Goal: Complete application form: Complete application form

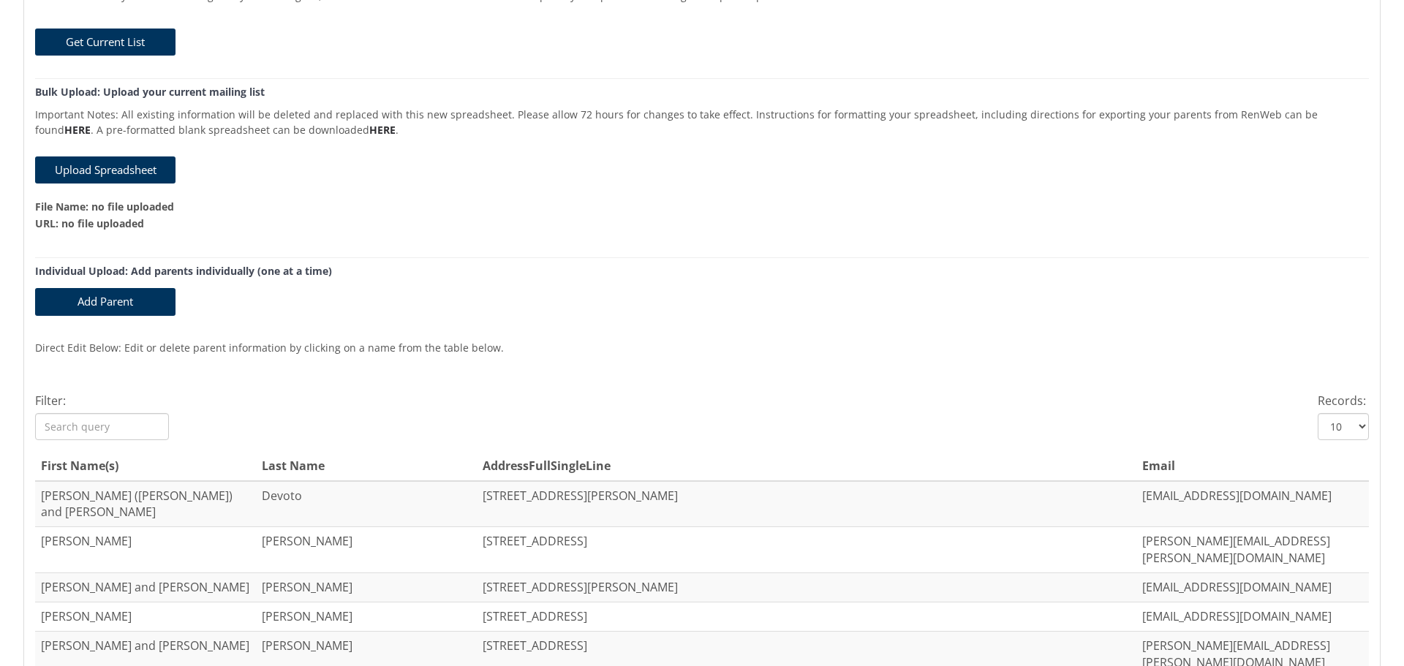
scroll to position [439, 0]
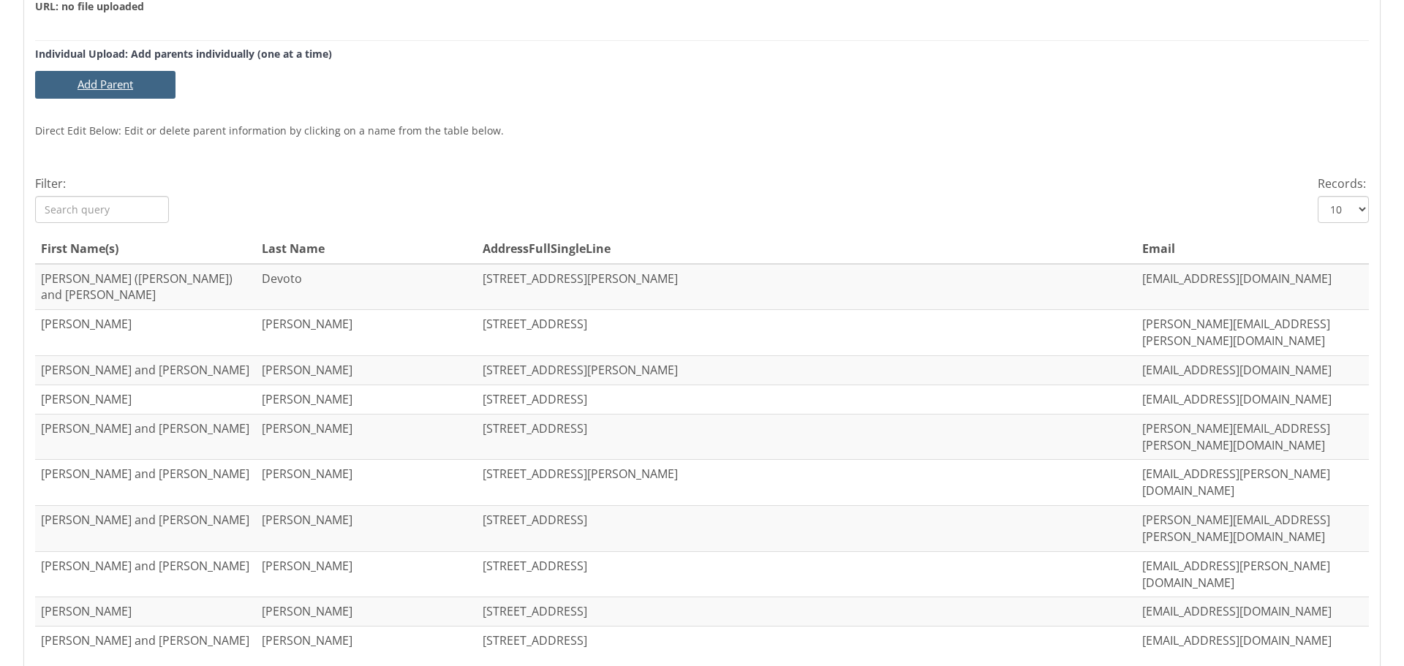
click at [126, 89] on button "Add Parent" at bounding box center [105, 84] width 140 height 27
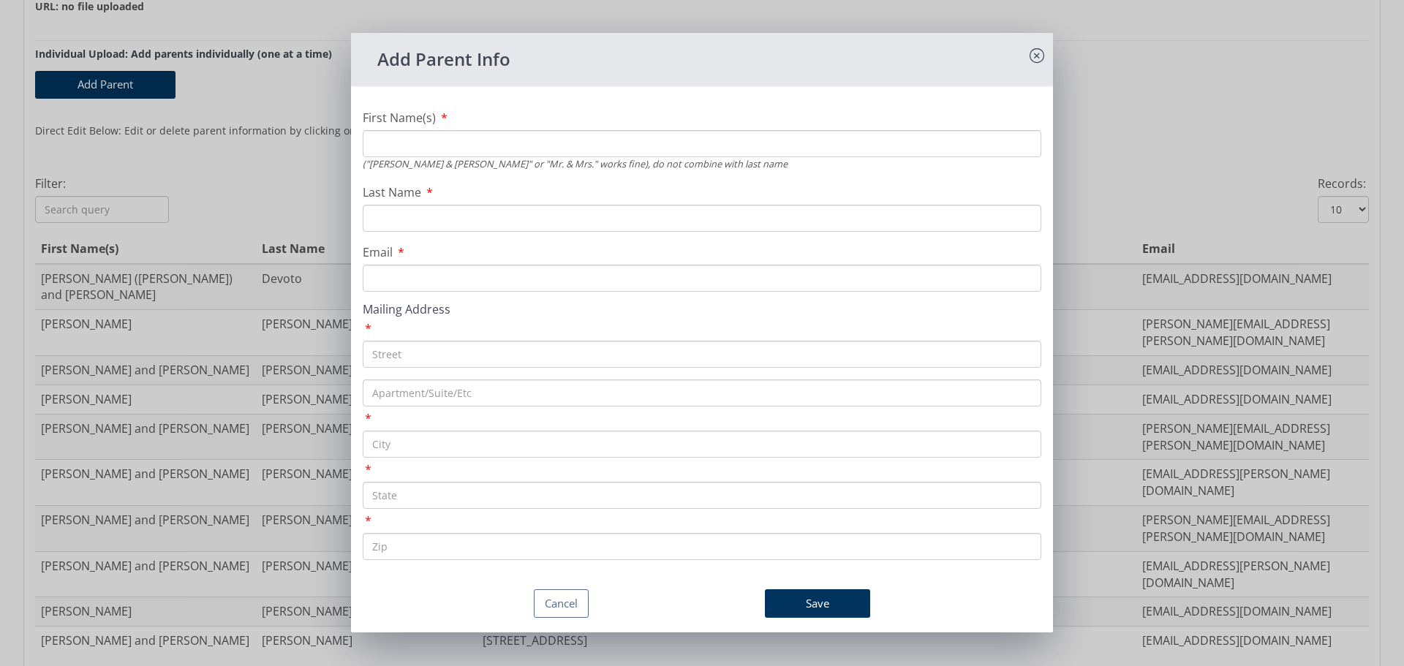
click at [784, 137] on input "First Name(s)" at bounding box center [702, 143] width 679 height 27
type input "[PERSON_NAME]"
type input "[EMAIL_ADDRESS][DOMAIN_NAME]"
paste input "[STREET_ADDRESS][PERSON_NAME]"
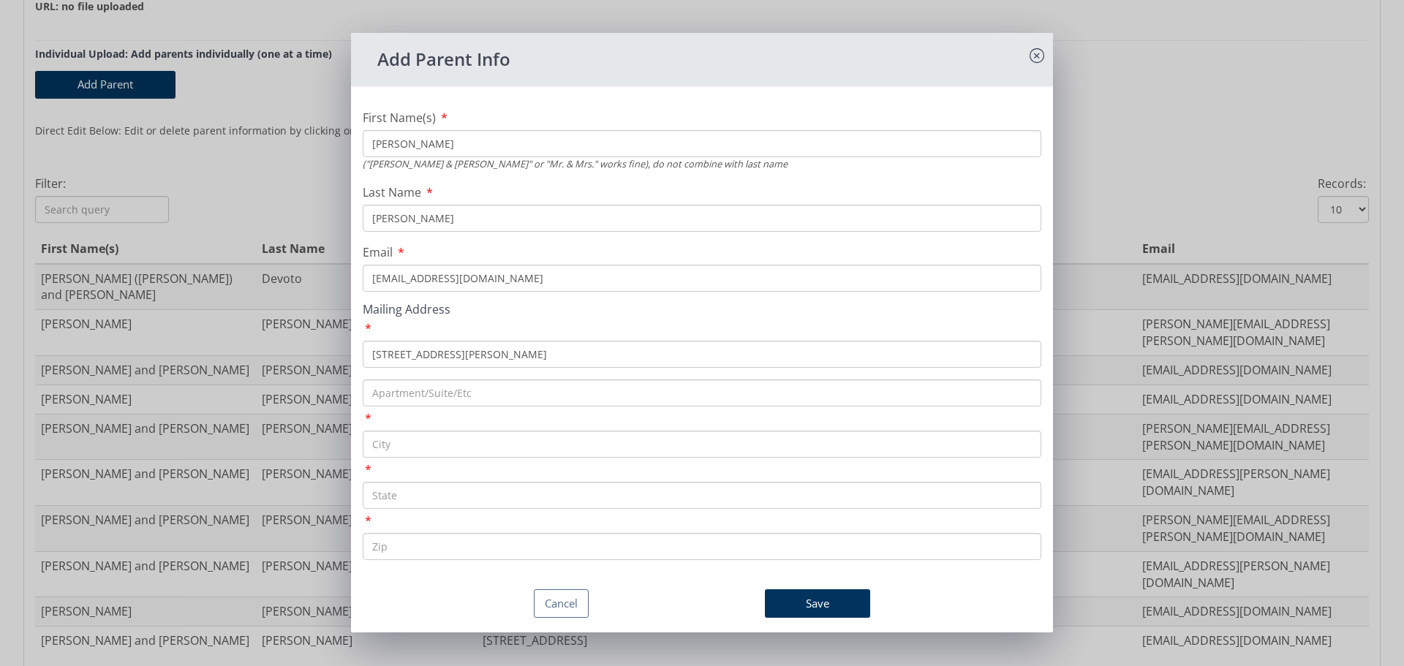
type input "[STREET_ADDRESS][PERSON_NAME]"
type input "[GEOGRAPHIC_DATA]"
type input "MD"
type input "21401"
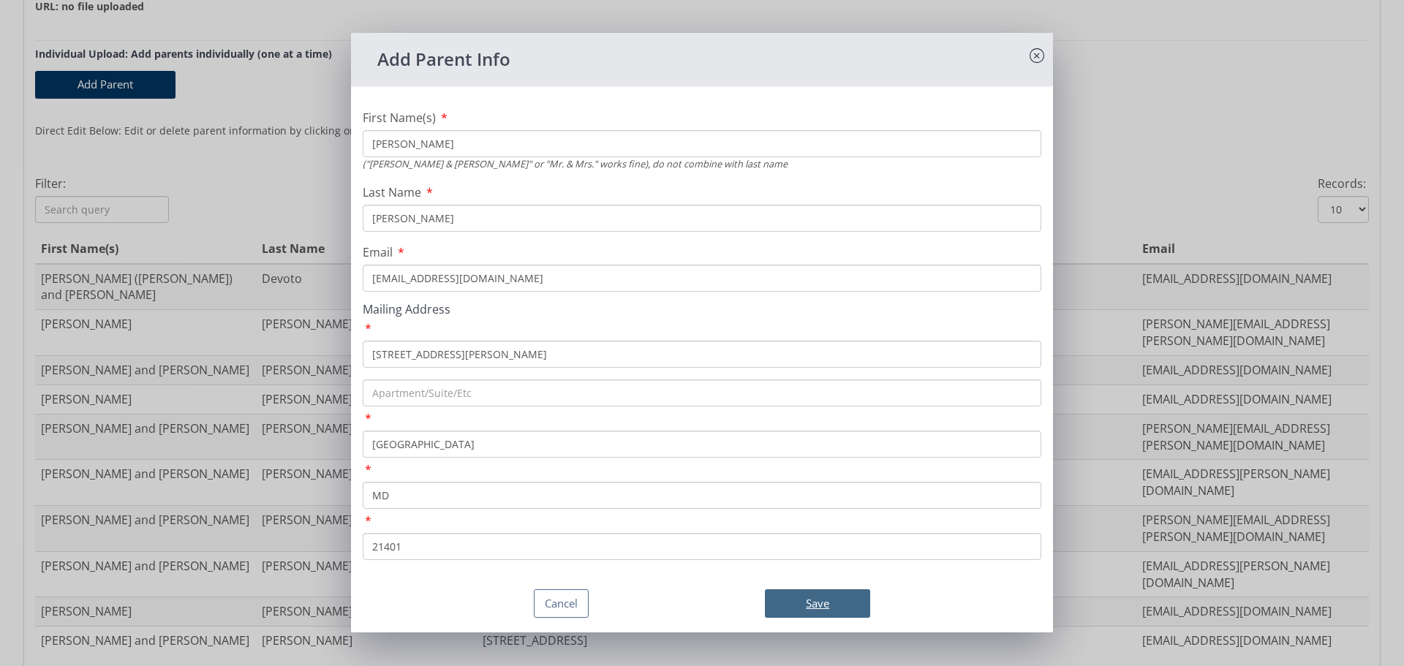
click at [803, 600] on button "Save" at bounding box center [817, 604] width 105 height 29
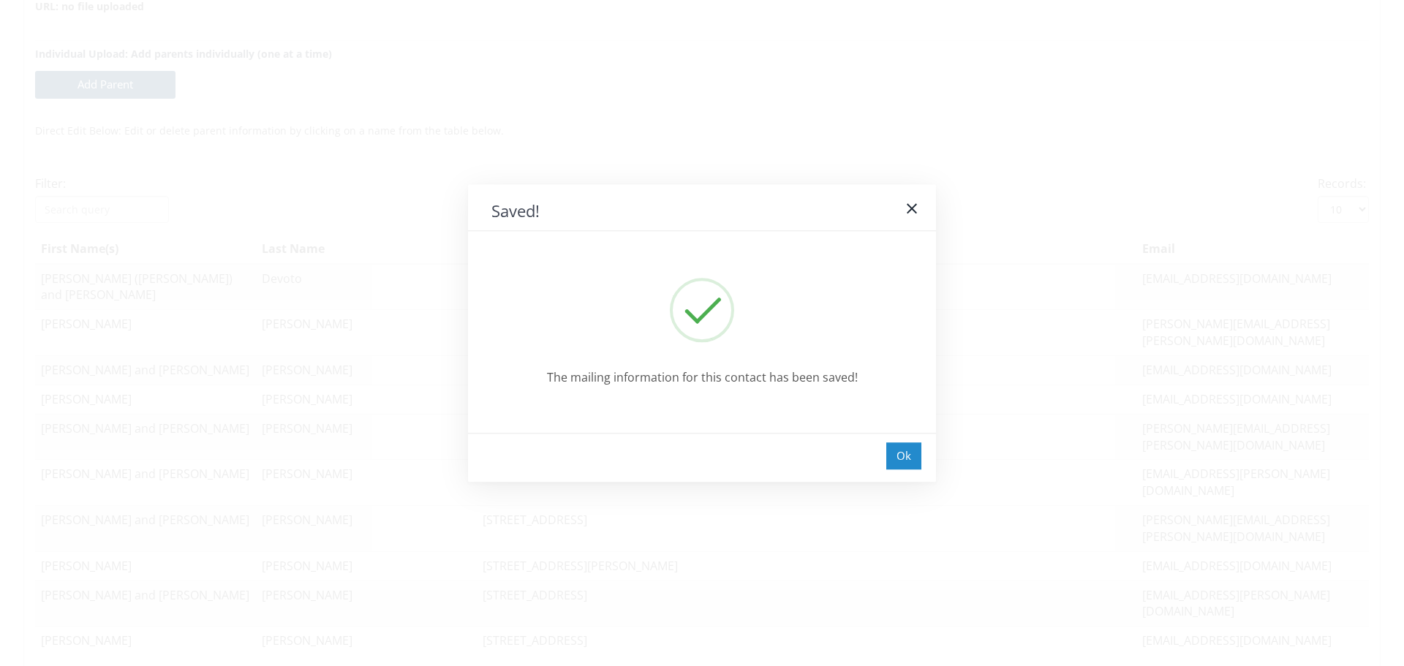
click at [907, 448] on div "Ok" at bounding box center [903, 456] width 35 height 27
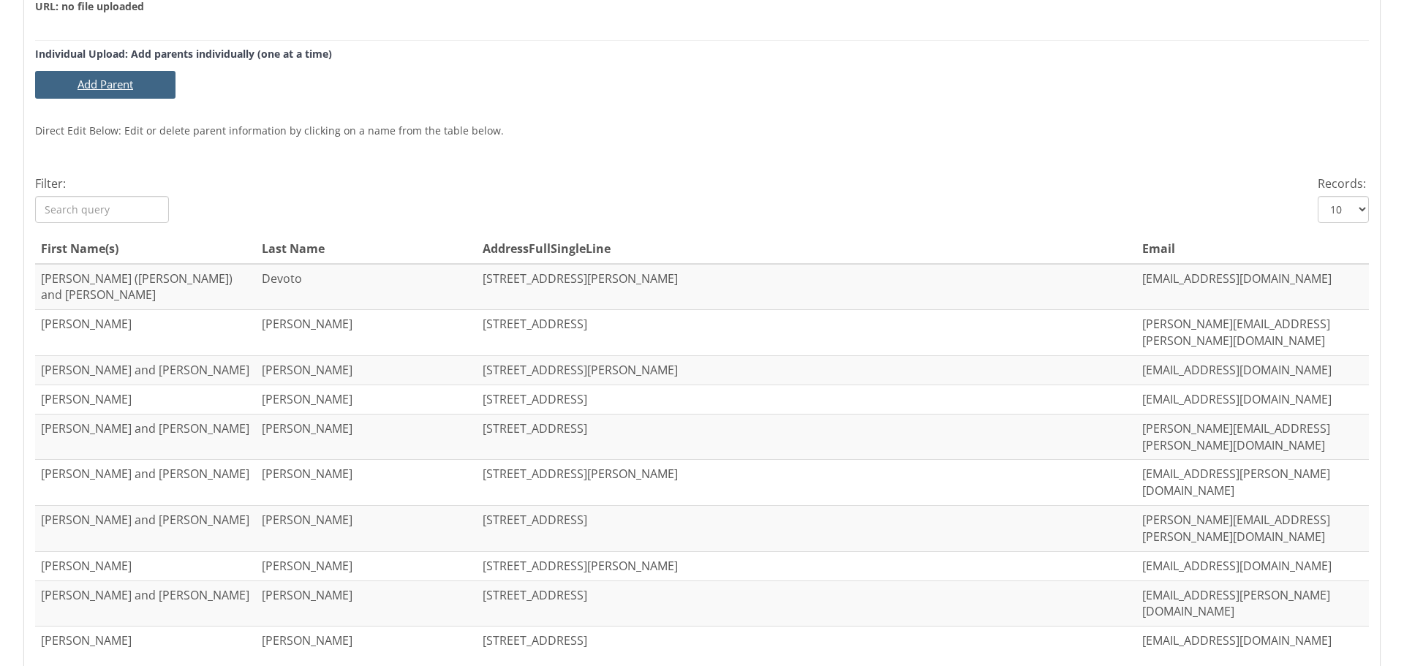
click at [103, 85] on button "Add Parent" at bounding box center [105, 84] width 140 height 27
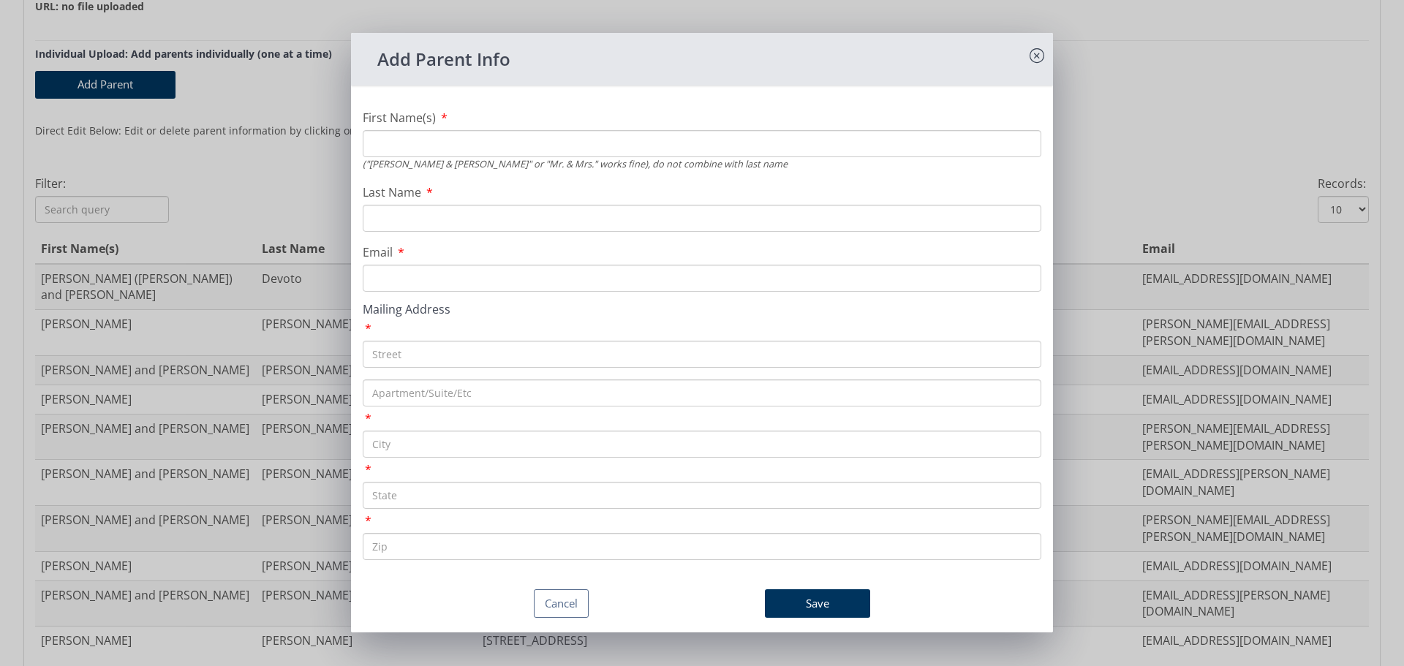
click at [531, 143] on input "First Name(s)" at bounding box center [702, 143] width 679 height 27
type input "[PERSON_NAME] and [PERSON_NAME]"
type input "Ball"
type input "[EMAIL_ADDRESS][DOMAIN_NAME]"
paste input "[STREET_ADDRESS]"
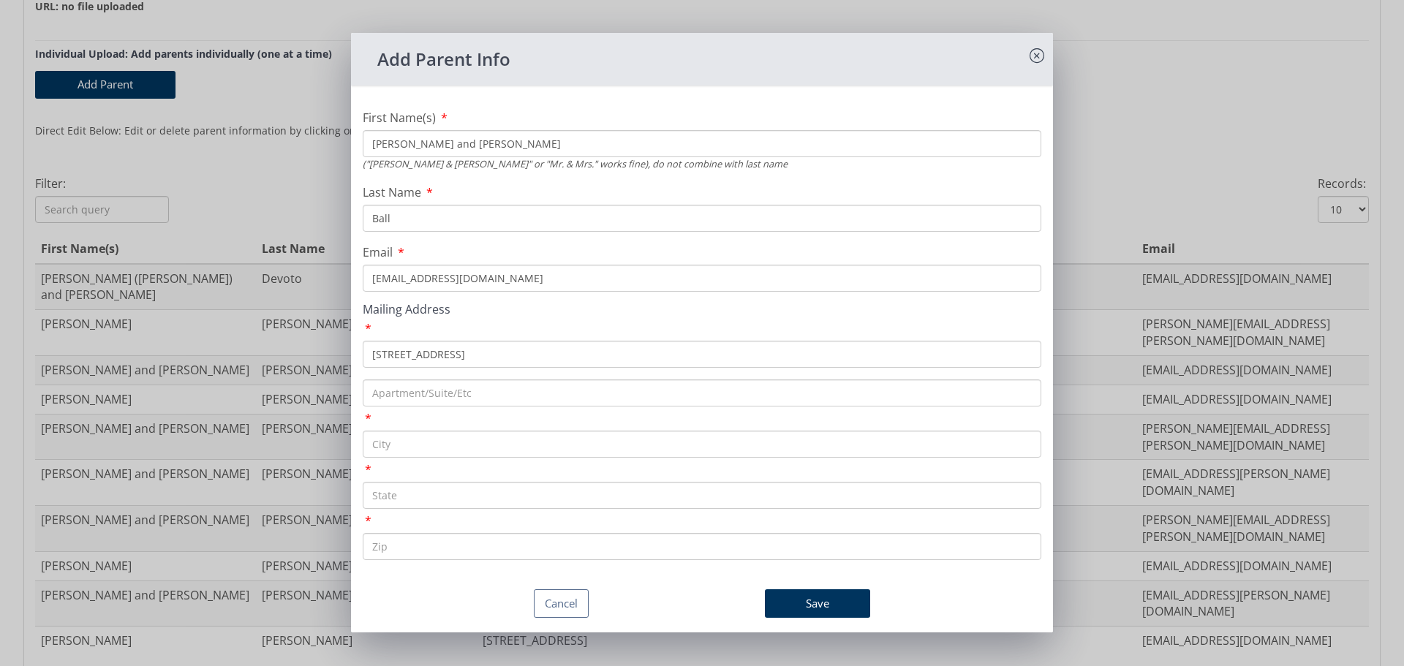
type input "[STREET_ADDRESS]"
click at [420, 437] on input "text" at bounding box center [702, 444] width 679 height 27
type input "[GEOGRAPHIC_DATA]"
click at [393, 496] on input "text" at bounding box center [702, 495] width 679 height 27
type input "MD"
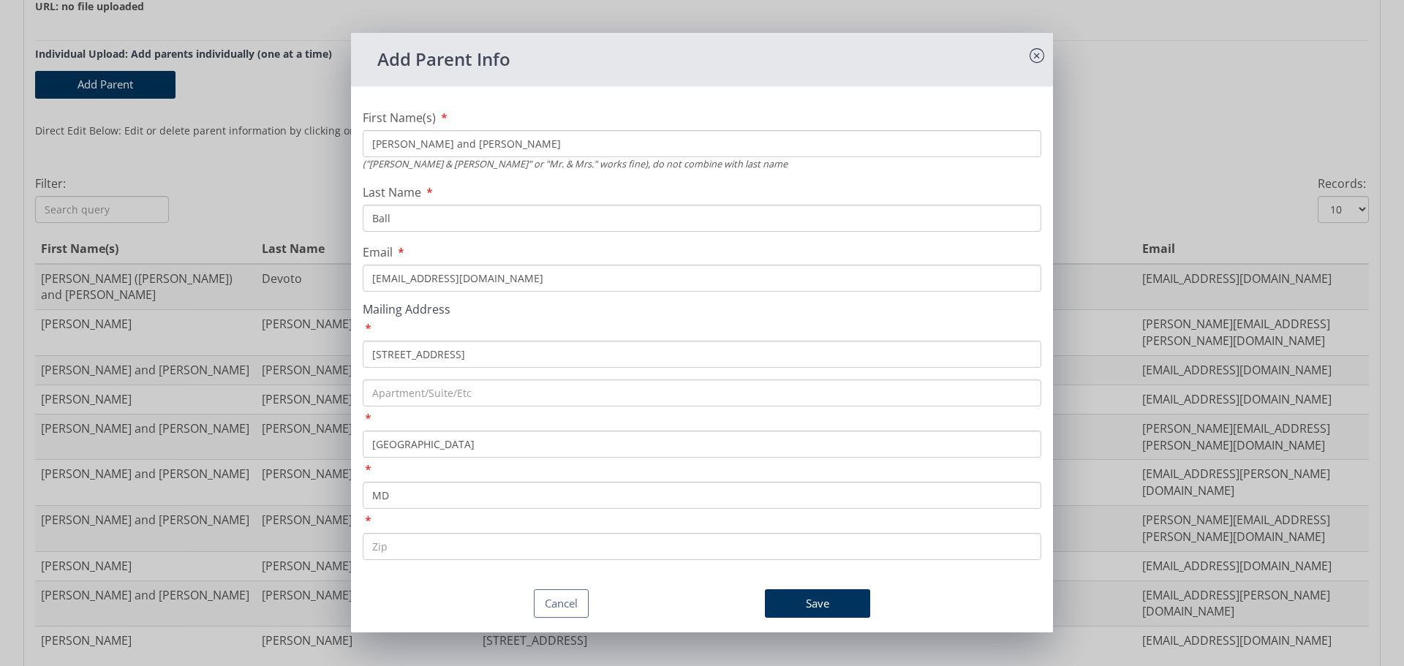
type input "20715"
click at [415, 546] on input "20715" at bounding box center [702, 546] width 679 height 27
type input "21032"
click at [810, 613] on button "Save" at bounding box center [817, 604] width 105 height 29
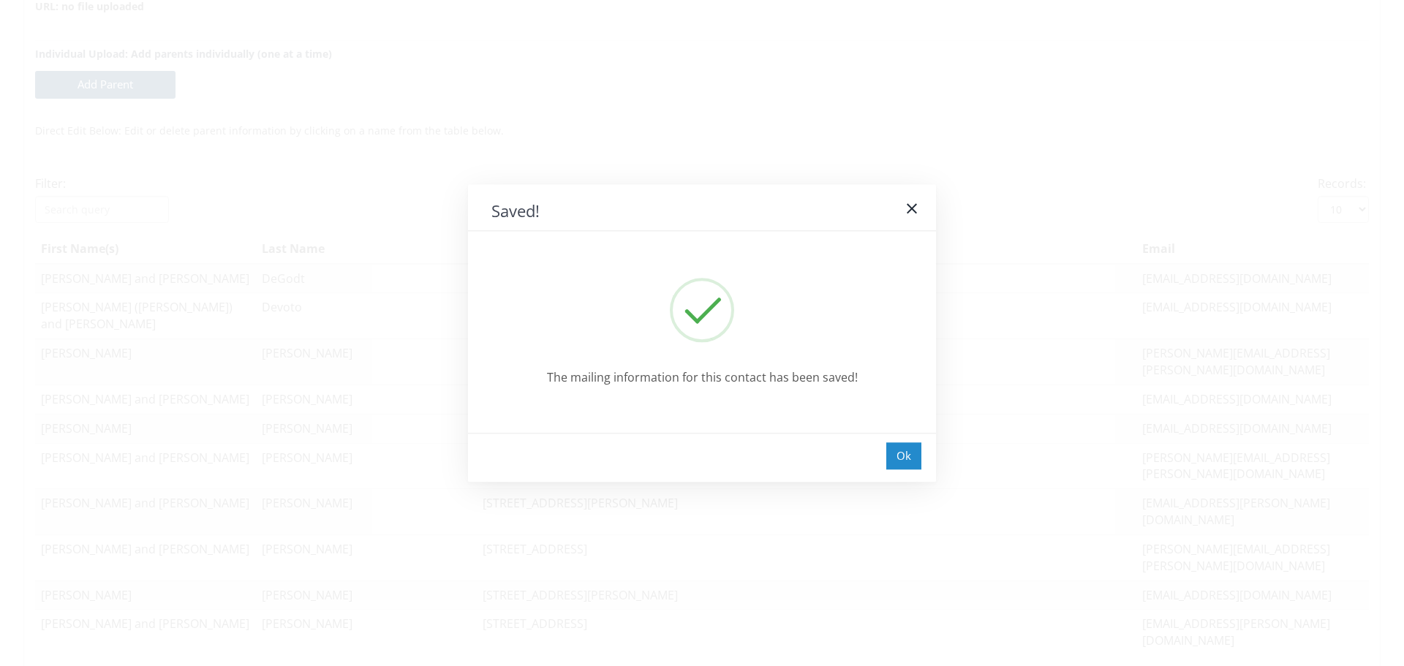
click at [911, 456] on div "Ok" at bounding box center [903, 456] width 35 height 27
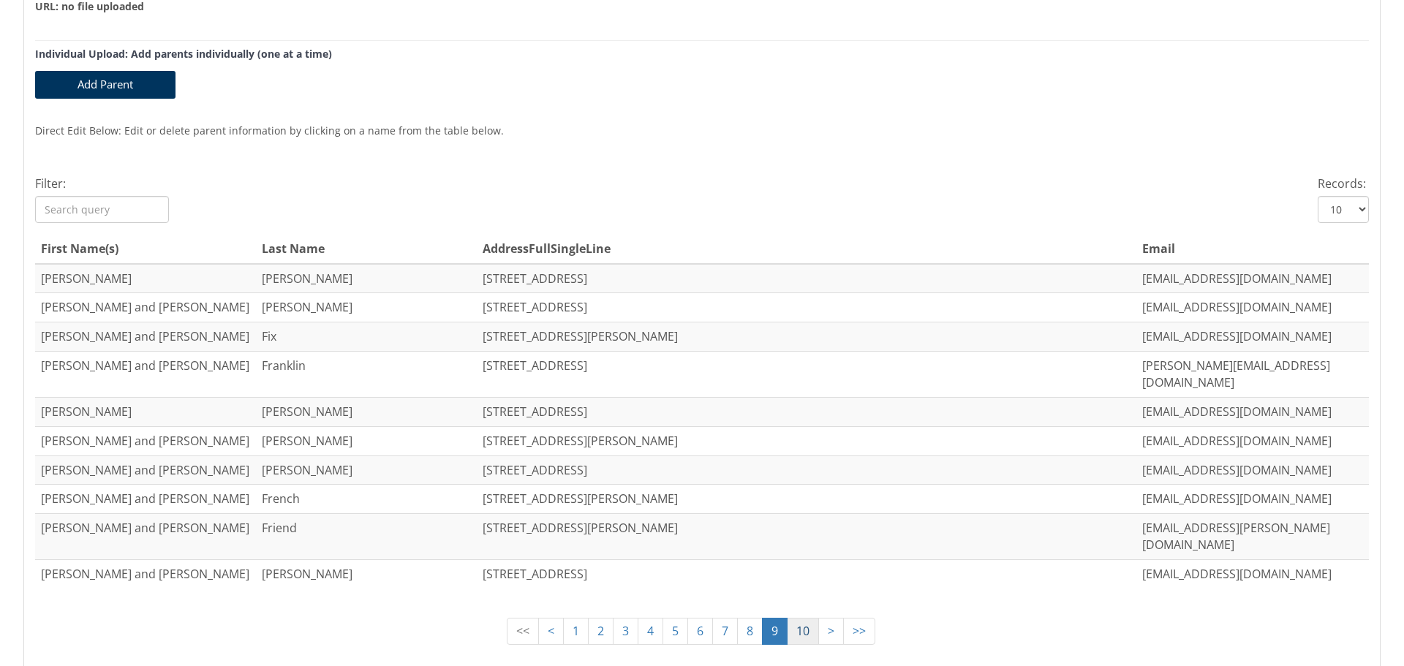
click at [789, 618] on link "10" at bounding box center [803, 631] width 32 height 27
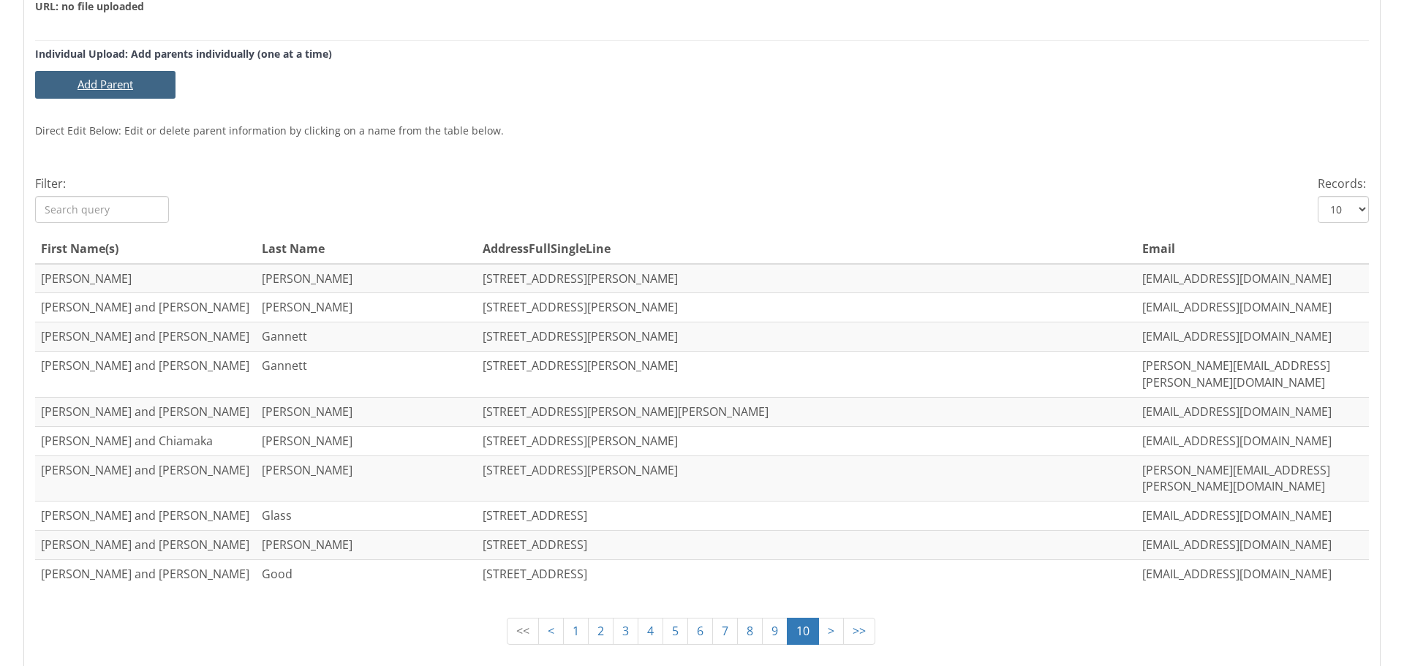
click at [101, 78] on button "Add Parent" at bounding box center [105, 84] width 140 height 27
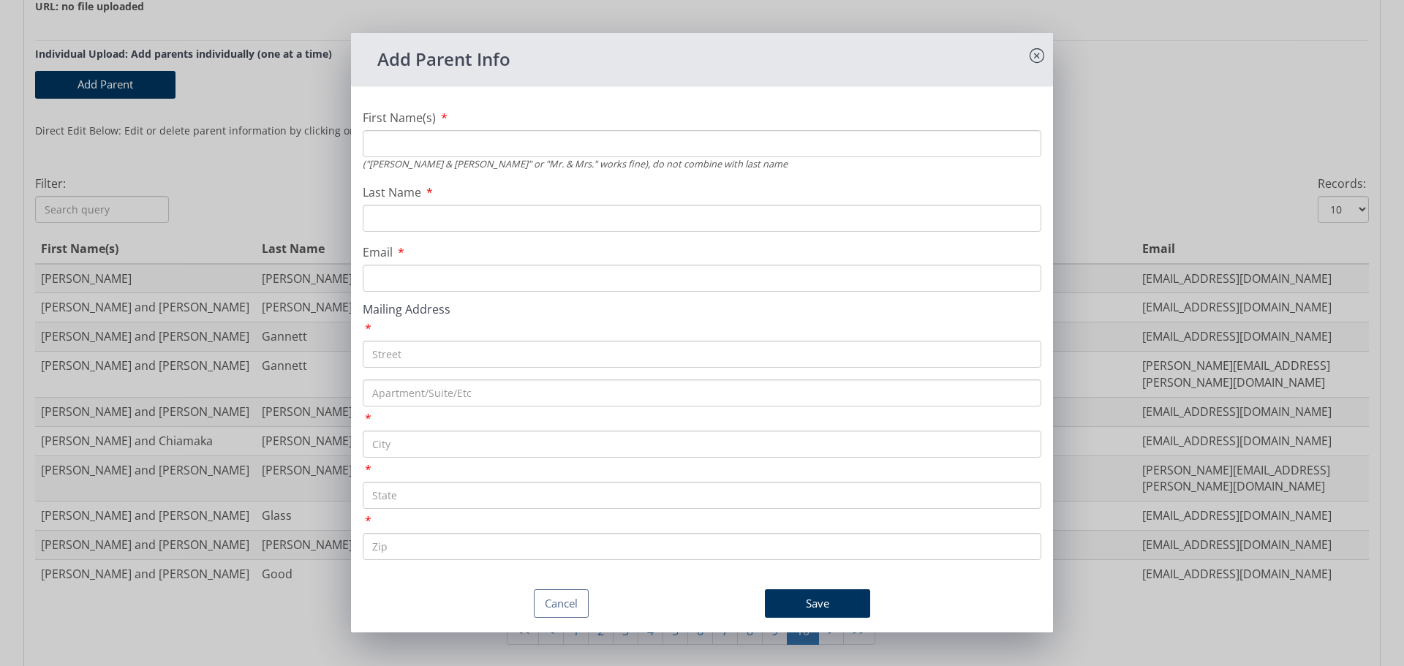
click at [524, 144] on input "First Name(s)" at bounding box center [702, 143] width 679 height 27
type input "Gannett"
type input "[PERSON_NAME]"
type input "[EMAIL_ADDRESS][DOMAIN_NAME]"
paste input "14713 Arabian Ln"
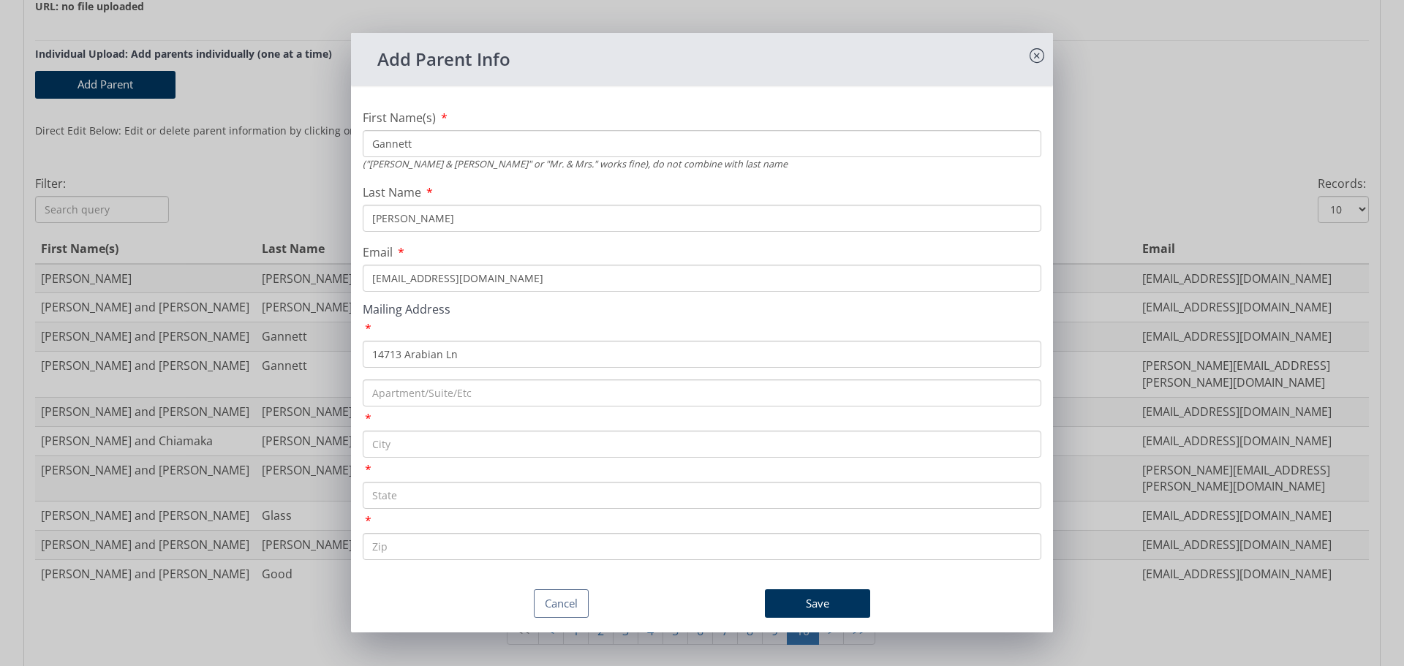
type input "14713 Arabian Ln"
type input "[PERSON_NAME]"
type input "MD"
type input "20715"
click at [816, 608] on button "Save" at bounding box center [817, 604] width 105 height 29
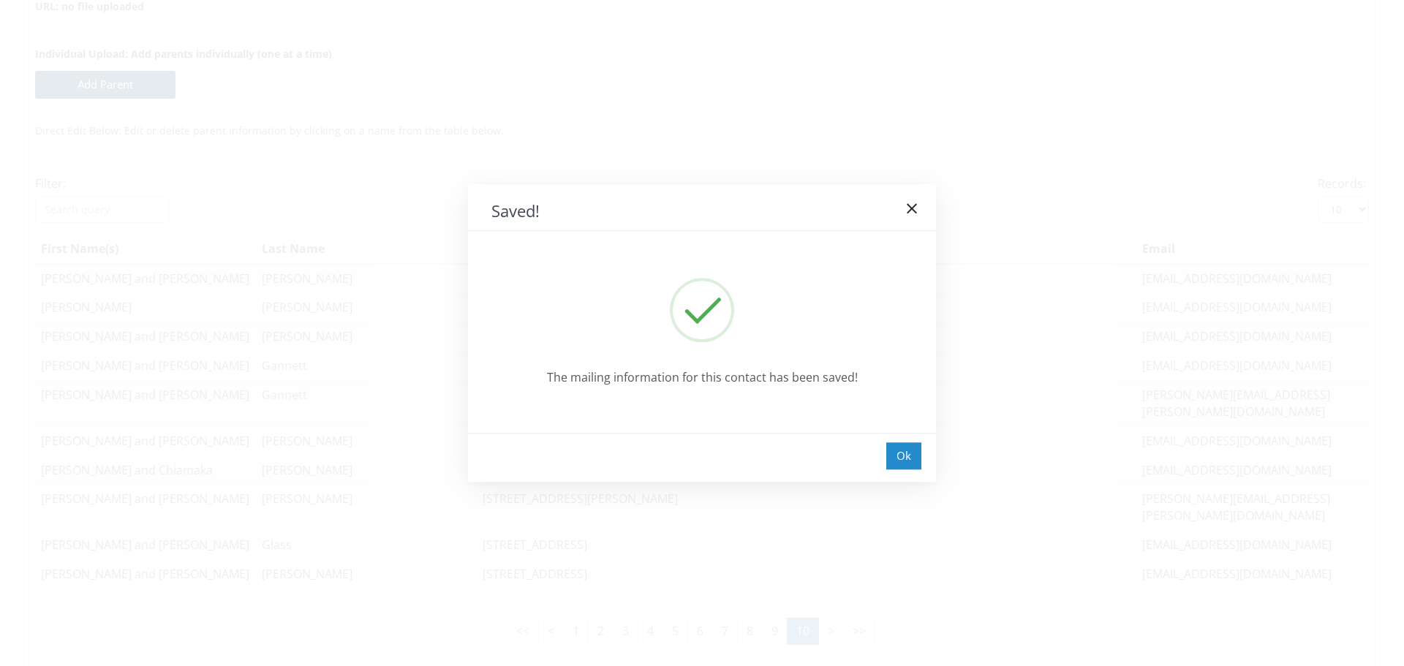
drag, startPoint x: 920, startPoint y: 450, endPoint x: 908, endPoint y: 446, distance: 12.3
click at [914, 448] on div "Ok" at bounding box center [903, 456] width 35 height 27
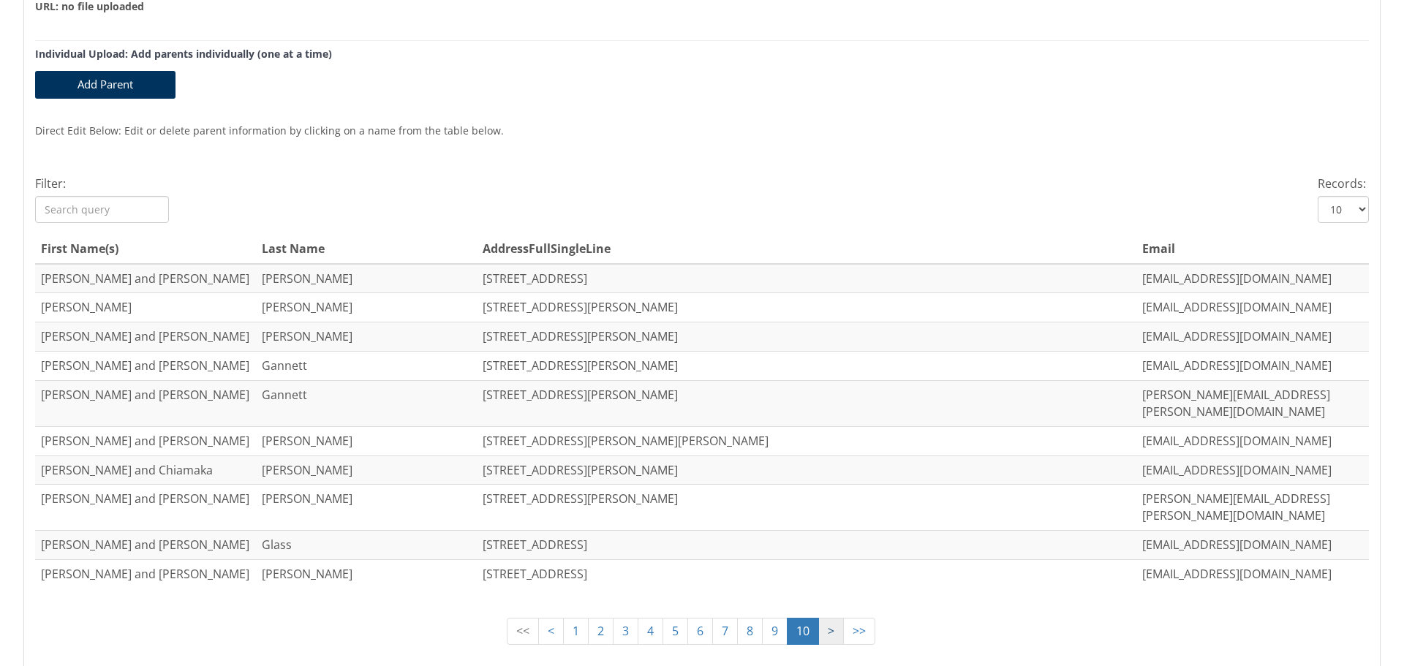
click at [824, 618] on link ">" at bounding box center [831, 631] width 26 height 27
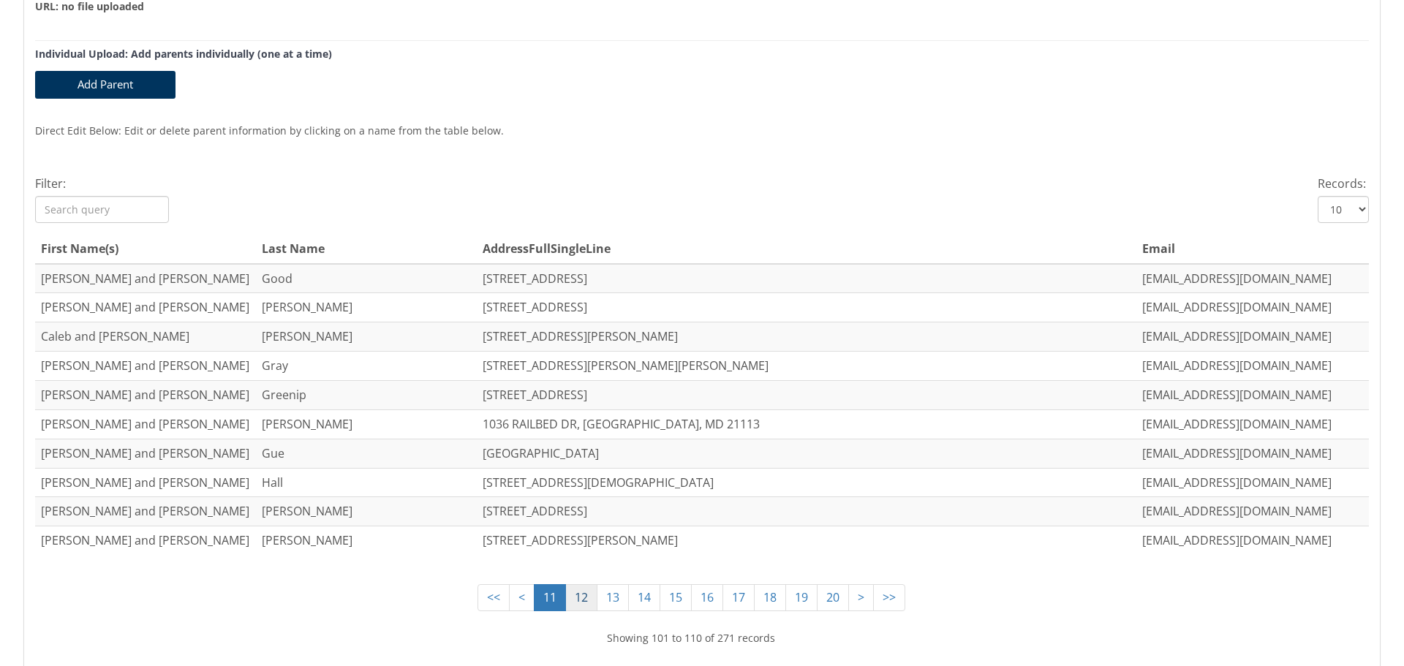
click at [567, 597] on link "12" at bounding box center [581, 597] width 32 height 27
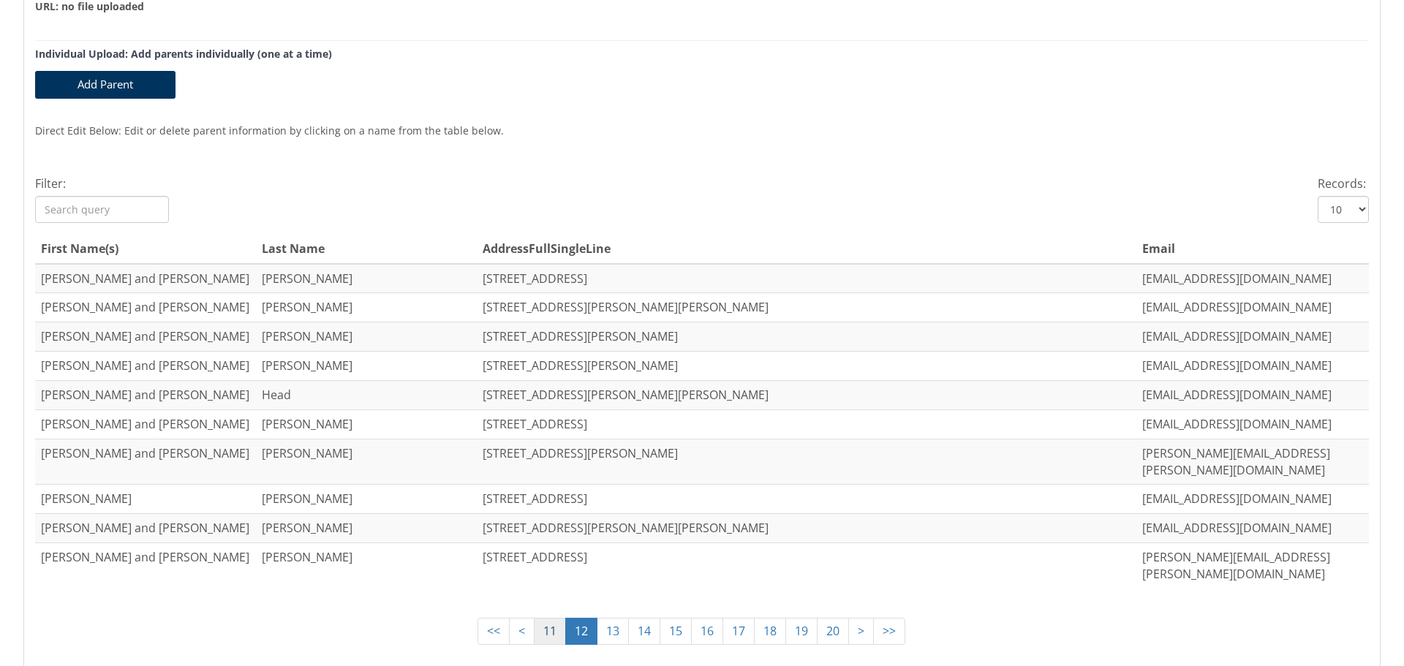
click at [549, 618] on link "11" at bounding box center [550, 631] width 32 height 27
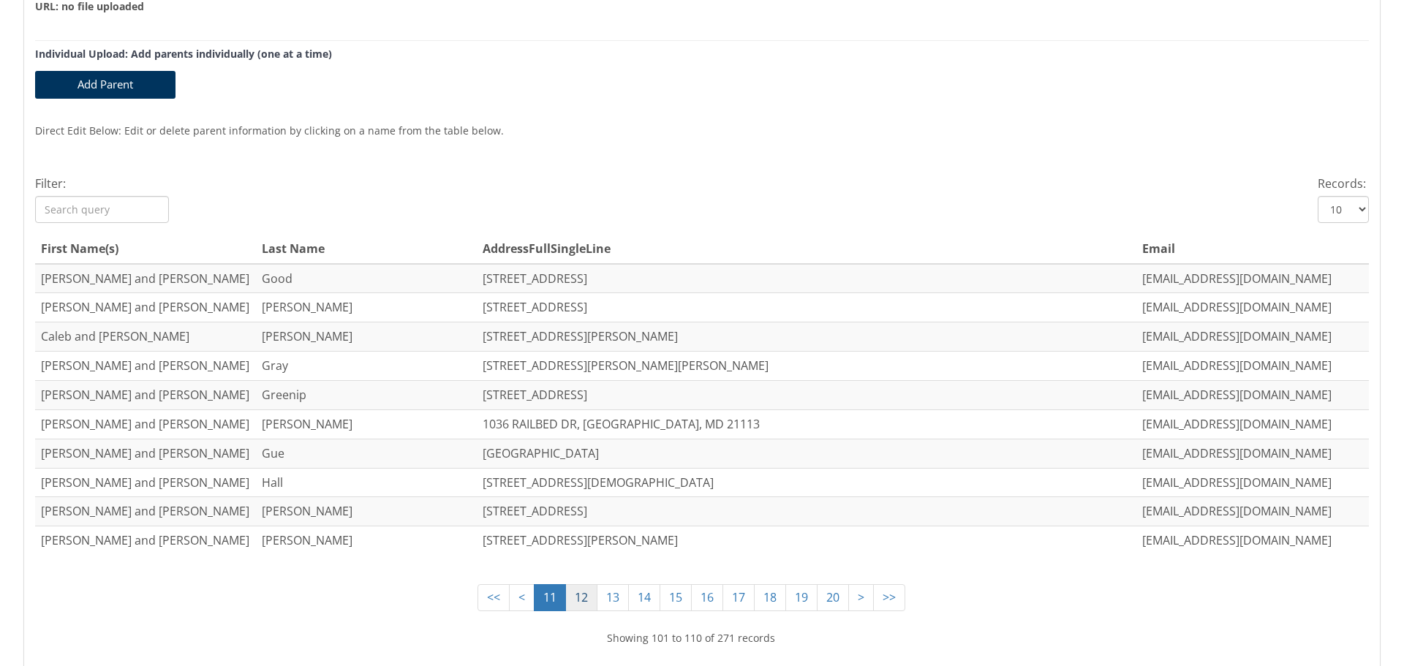
click at [572, 598] on link "12" at bounding box center [581, 597] width 32 height 27
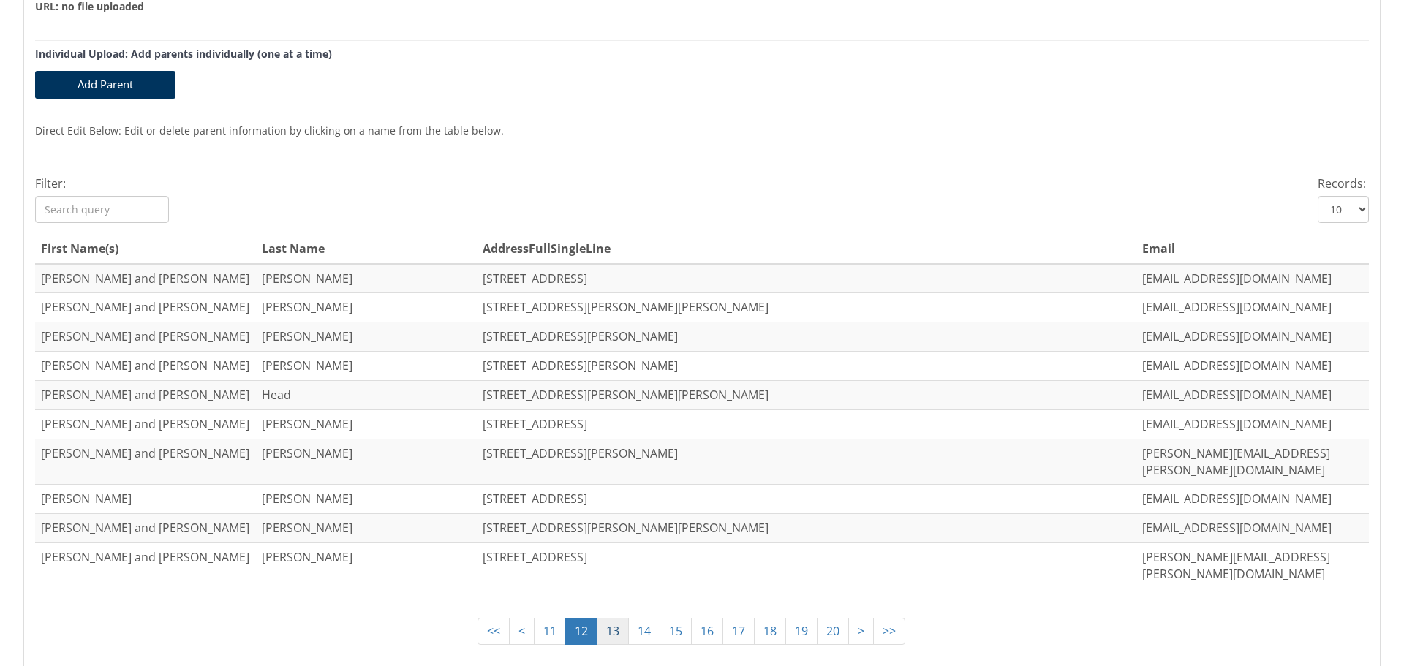
click at [603, 618] on link "13" at bounding box center [613, 631] width 32 height 27
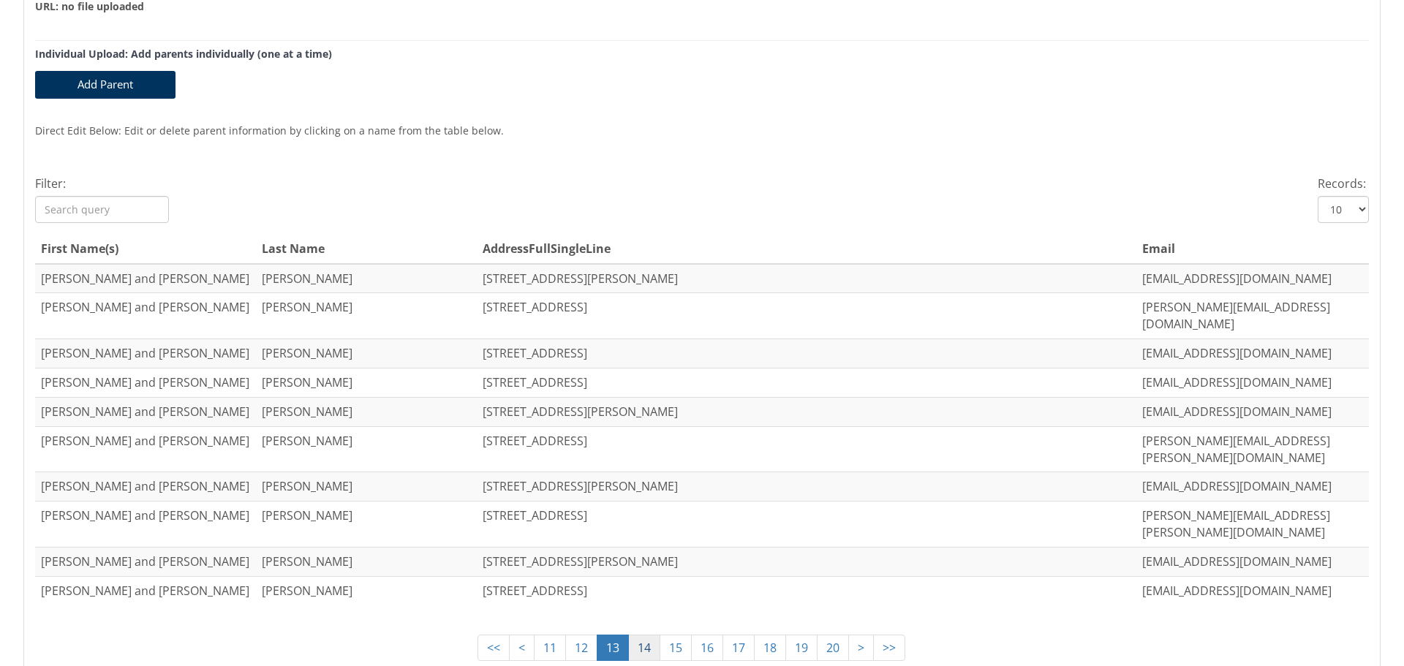
click at [633, 635] on link "14" at bounding box center [644, 648] width 32 height 27
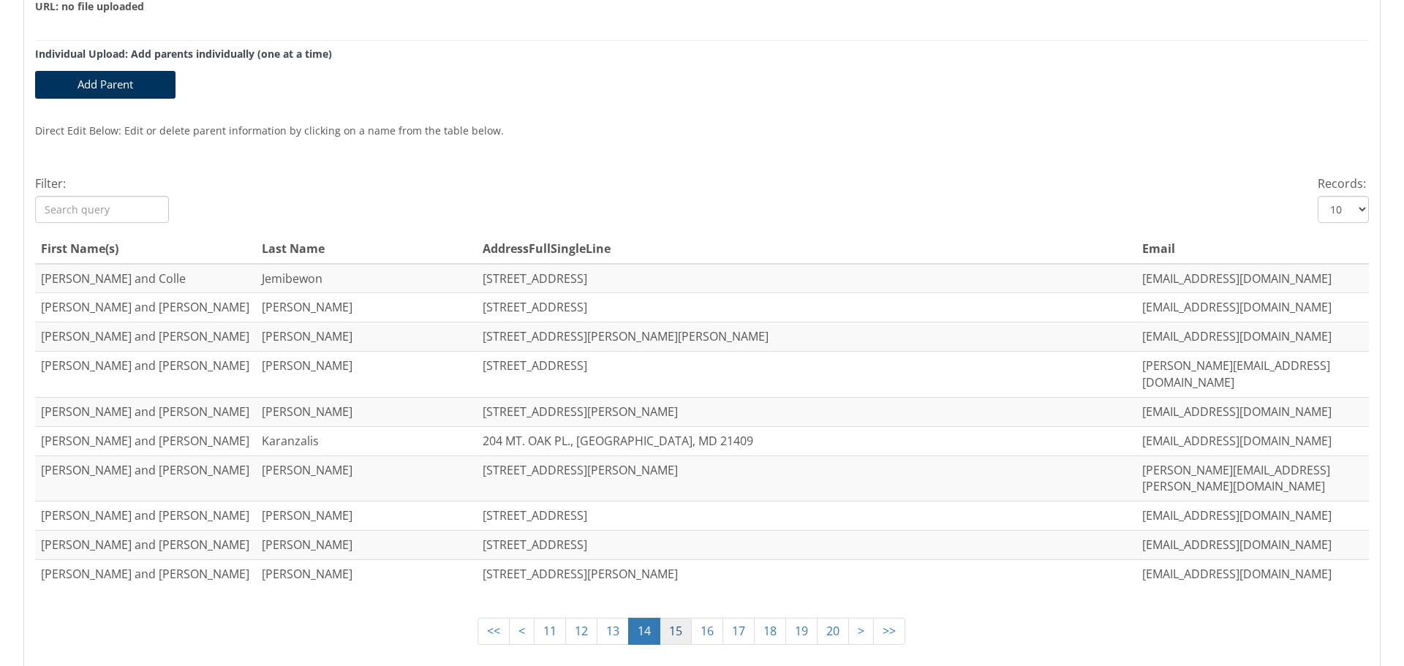
click at [660, 618] on link "15" at bounding box center [676, 631] width 32 height 27
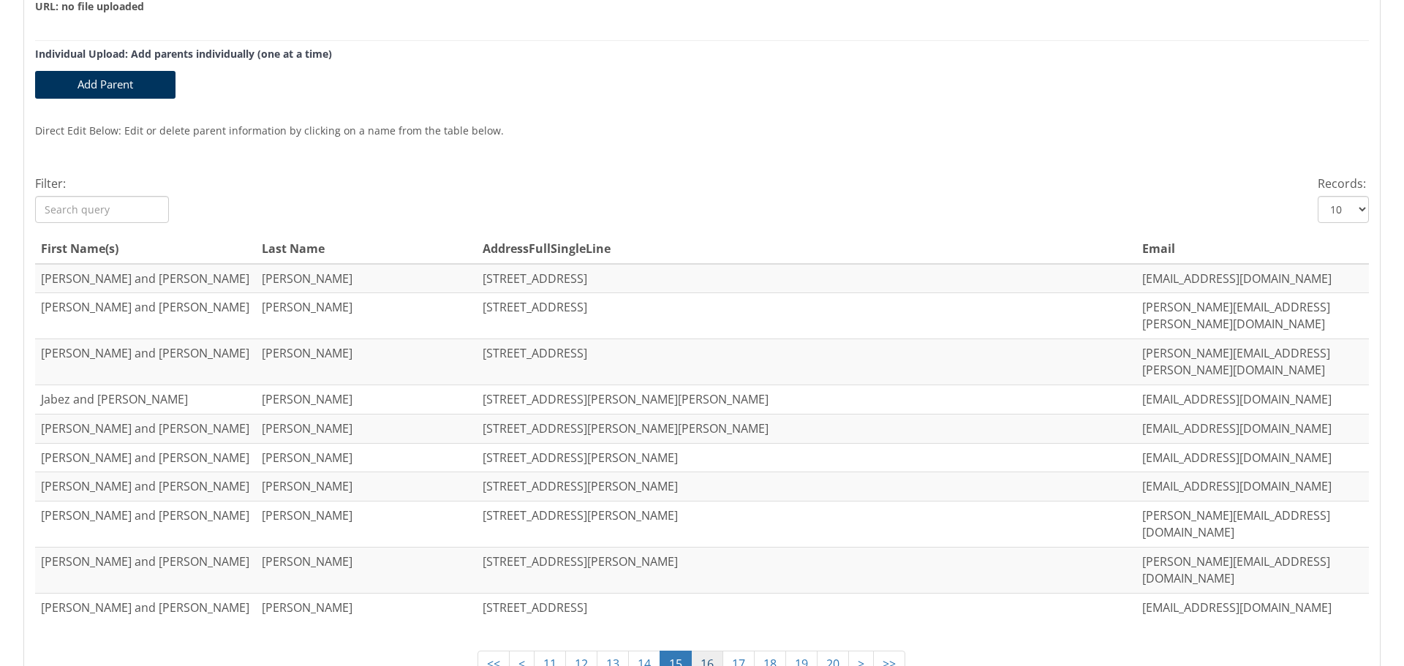
click at [698, 651] on link "16" at bounding box center [707, 664] width 32 height 27
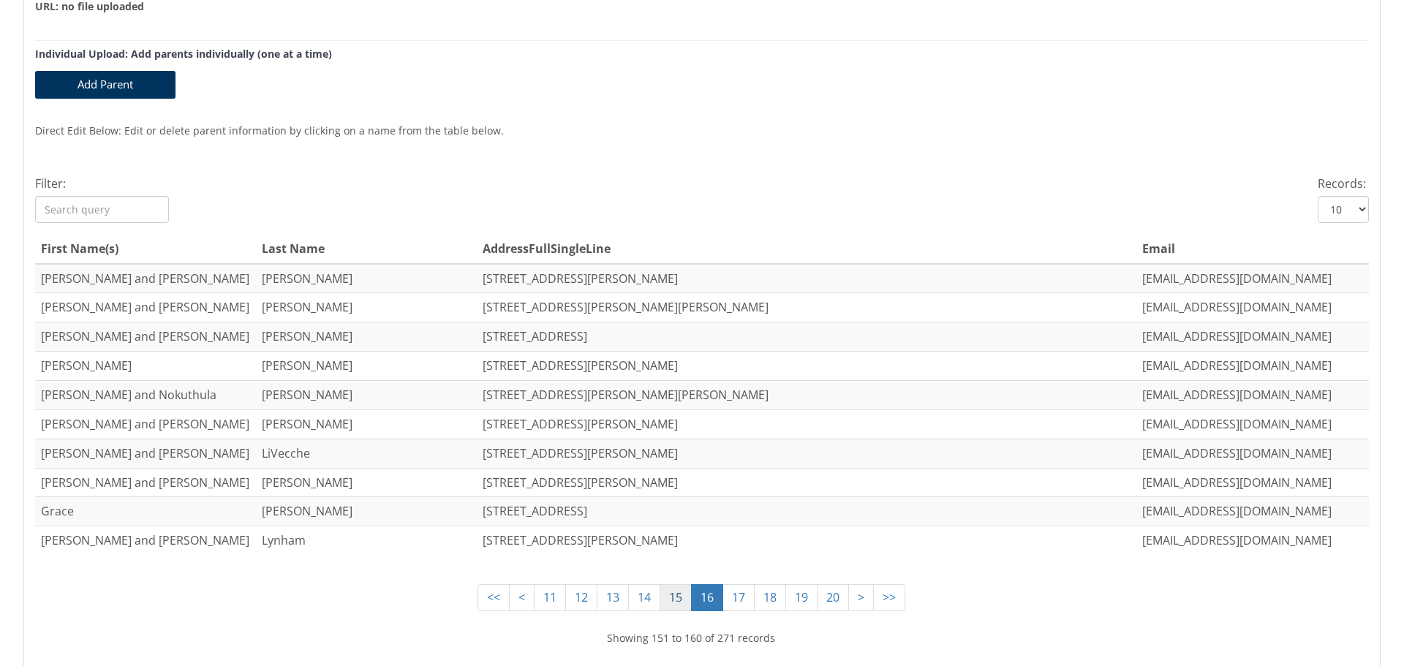
click at [661, 596] on link "15" at bounding box center [676, 597] width 32 height 27
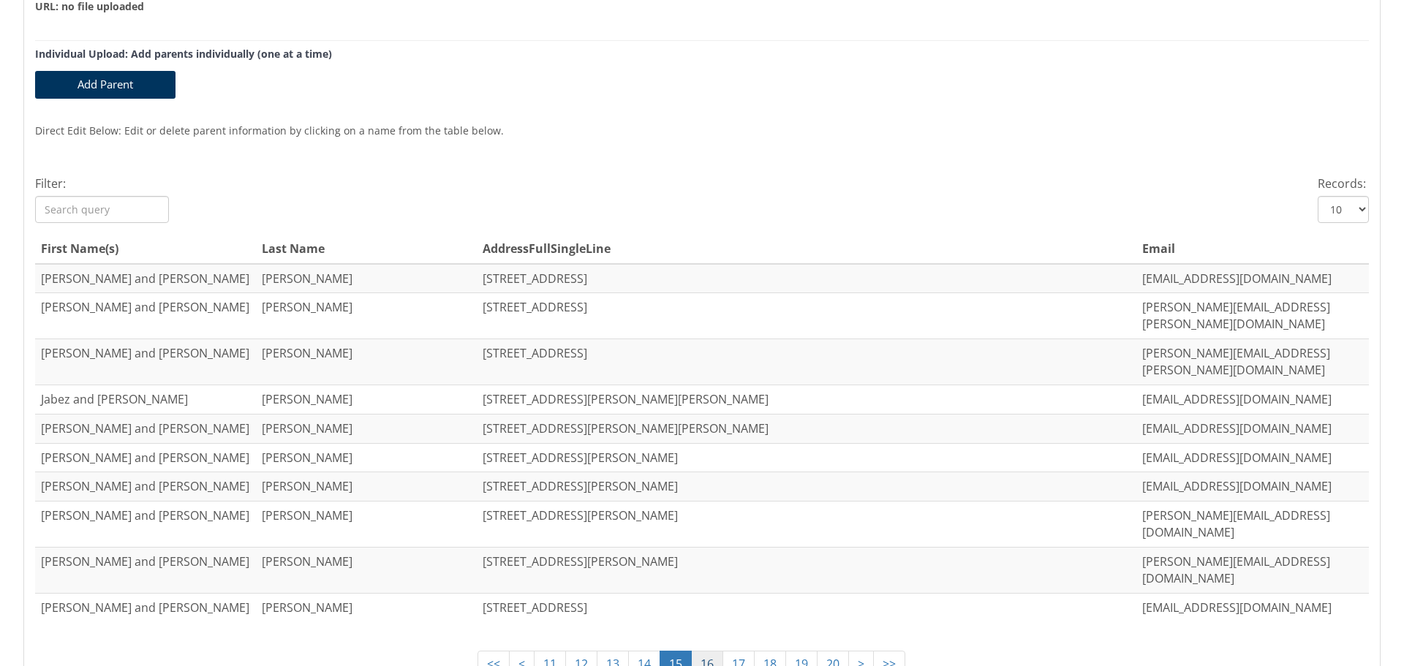
click at [692, 651] on link "16" at bounding box center [707, 664] width 32 height 27
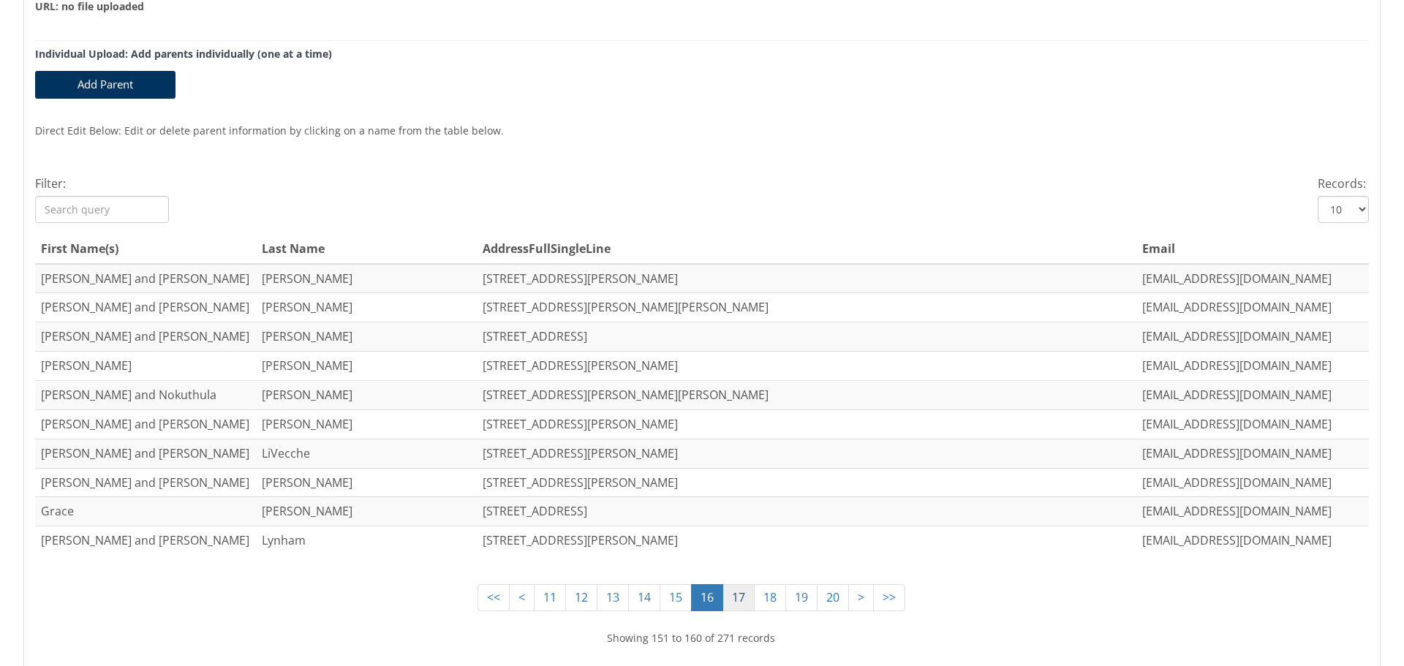
click at [728, 596] on link "17" at bounding box center [739, 597] width 32 height 27
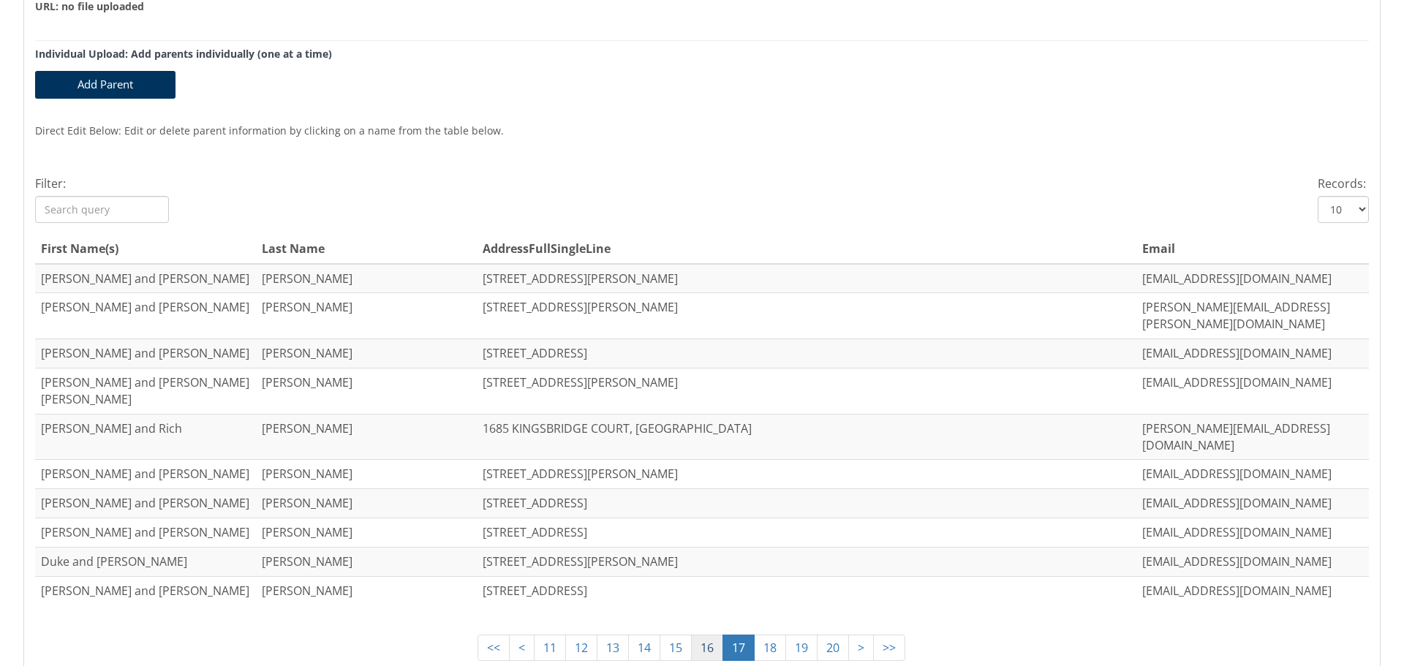
click at [703, 635] on link "16" at bounding box center [707, 648] width 32 height 27
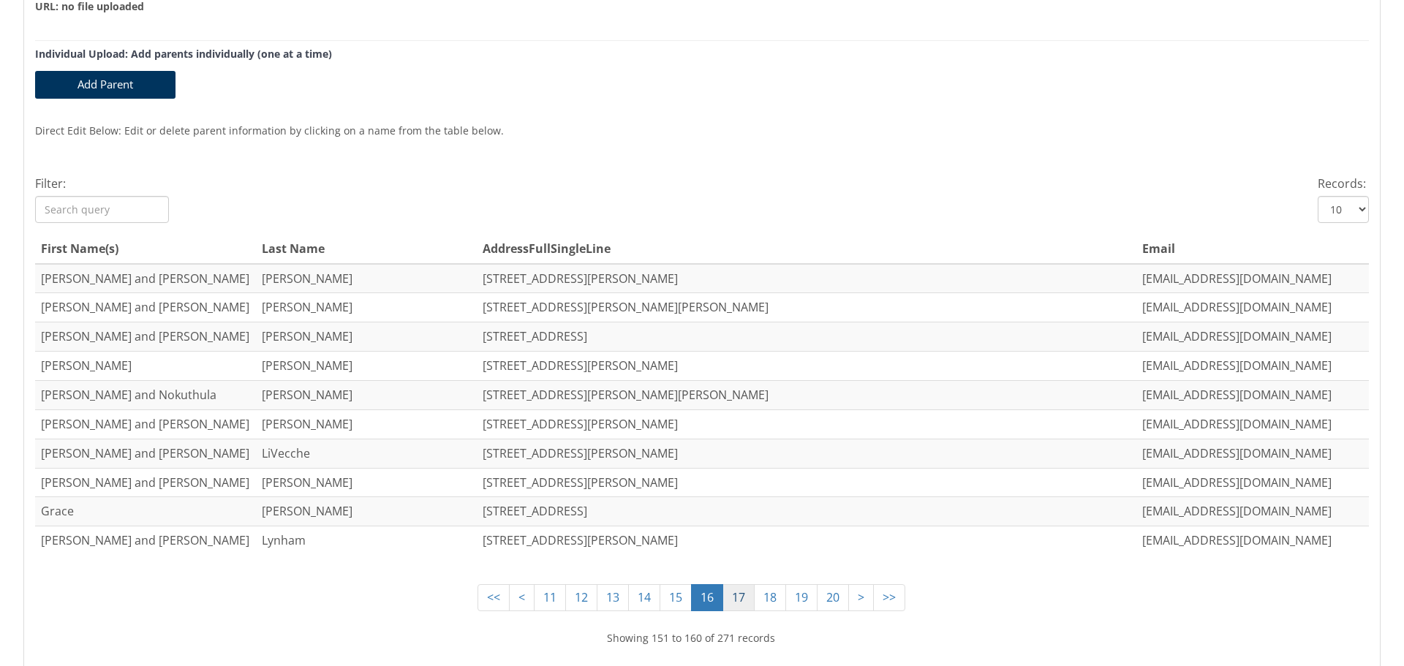
click at [731, 596] on link "17" at bounding box center [739, 597] width 32 height 27
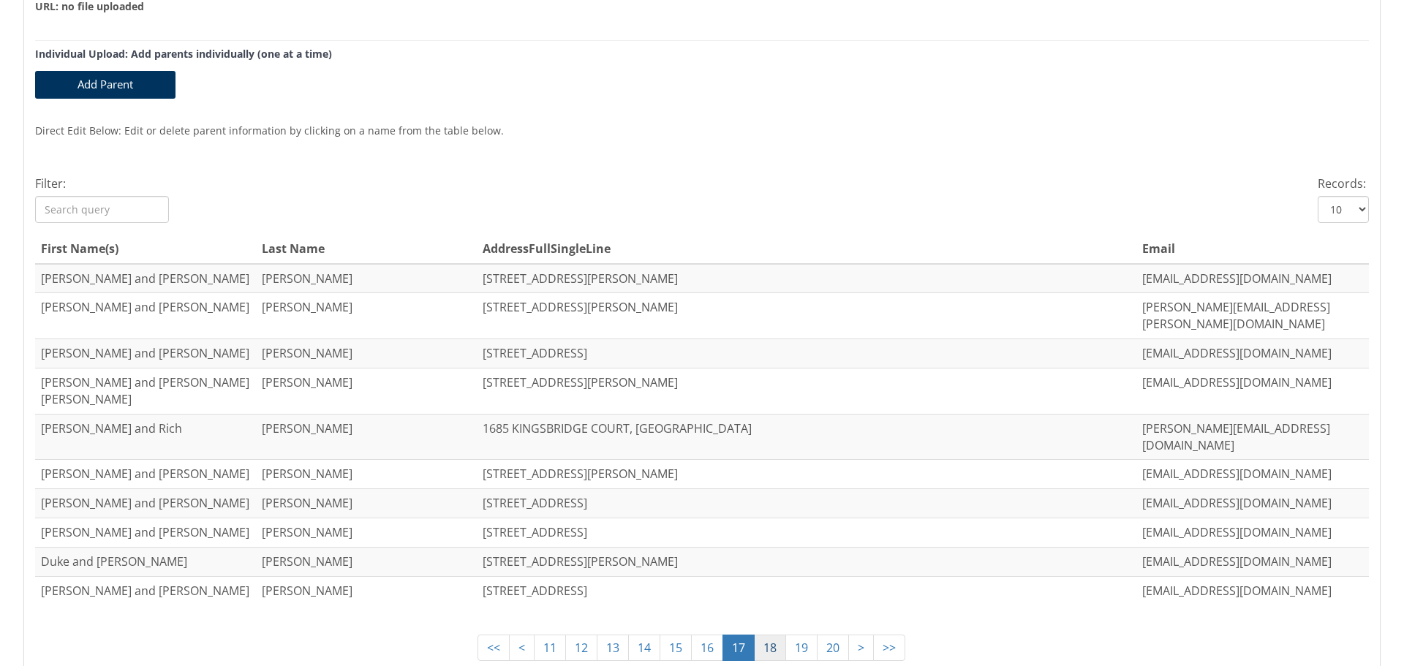
click at [754, 635] on link "18" at bounding box center [770, 648] width 32 height 27
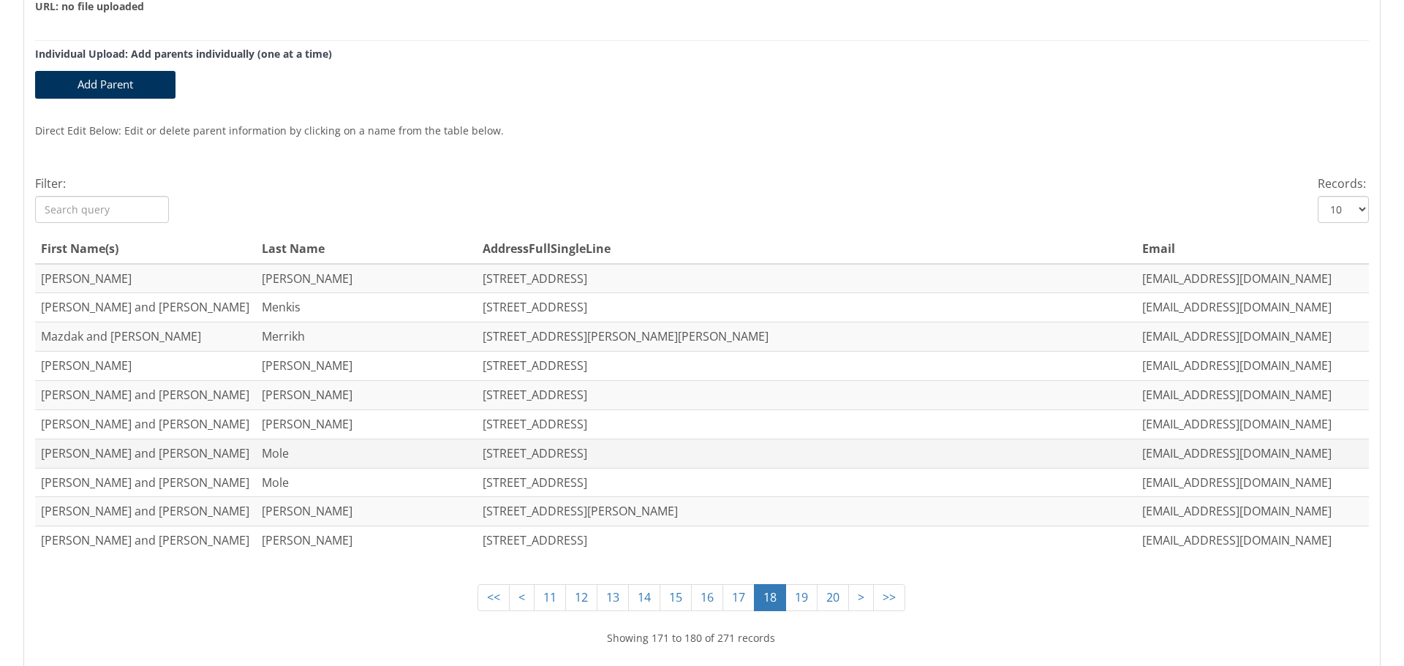
click at [568, 459] on td "[STREET_ADDRESS]" at bounding box center [807, 453] width 660 height 29
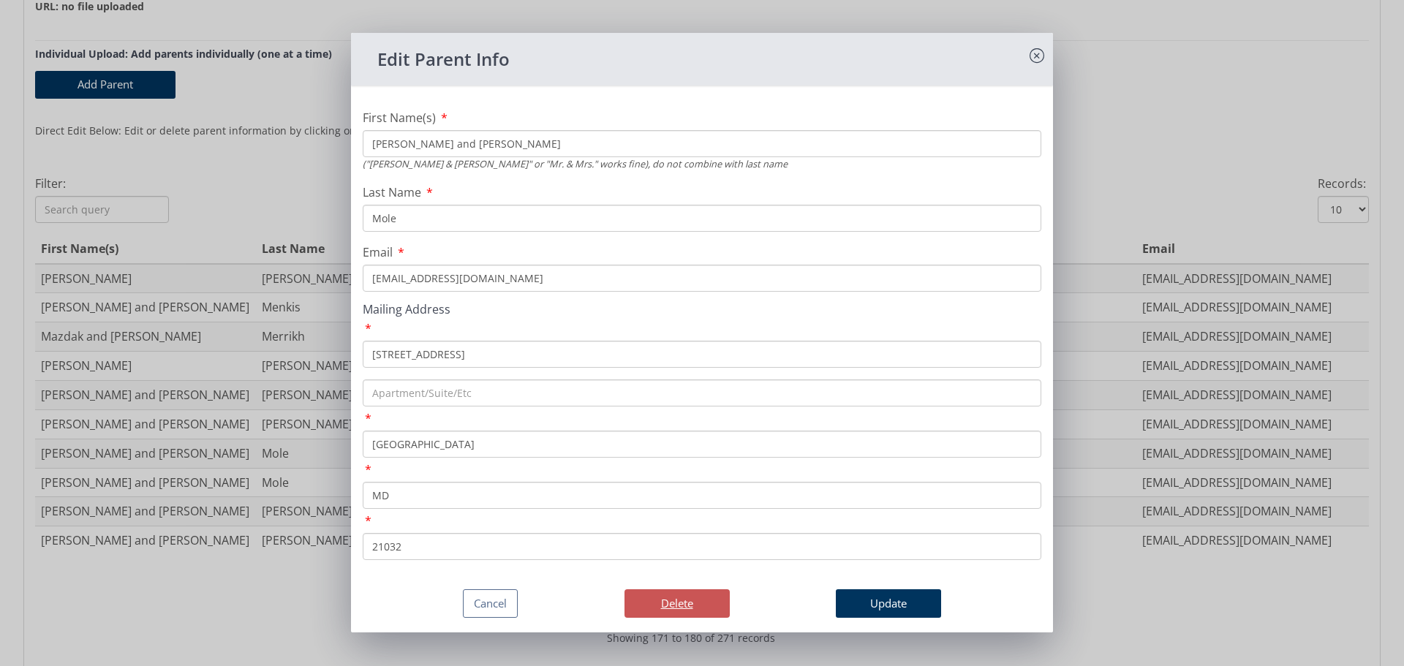
click at [667, 600] on button "Delete" at bounding box center [677, 604] width 105 height 29
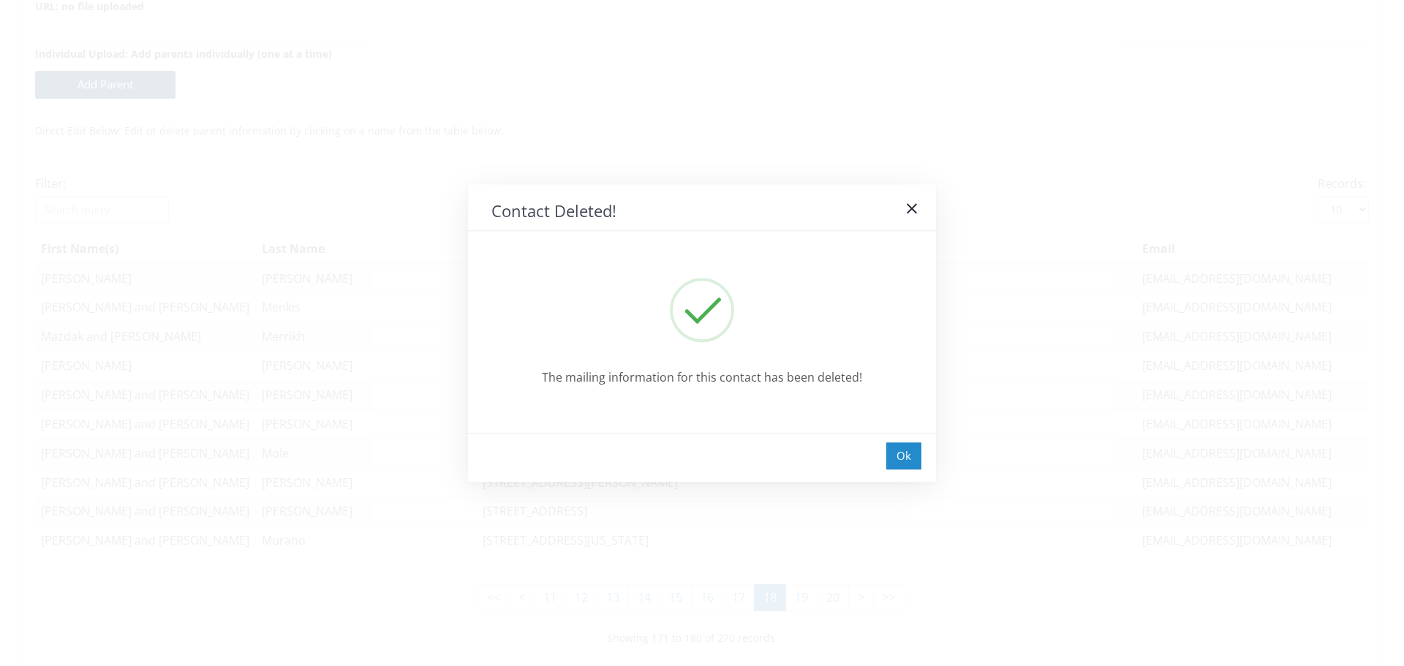
click at [908, 452] on div "Ok" at bounding box center [903, 456] width 35 height 27
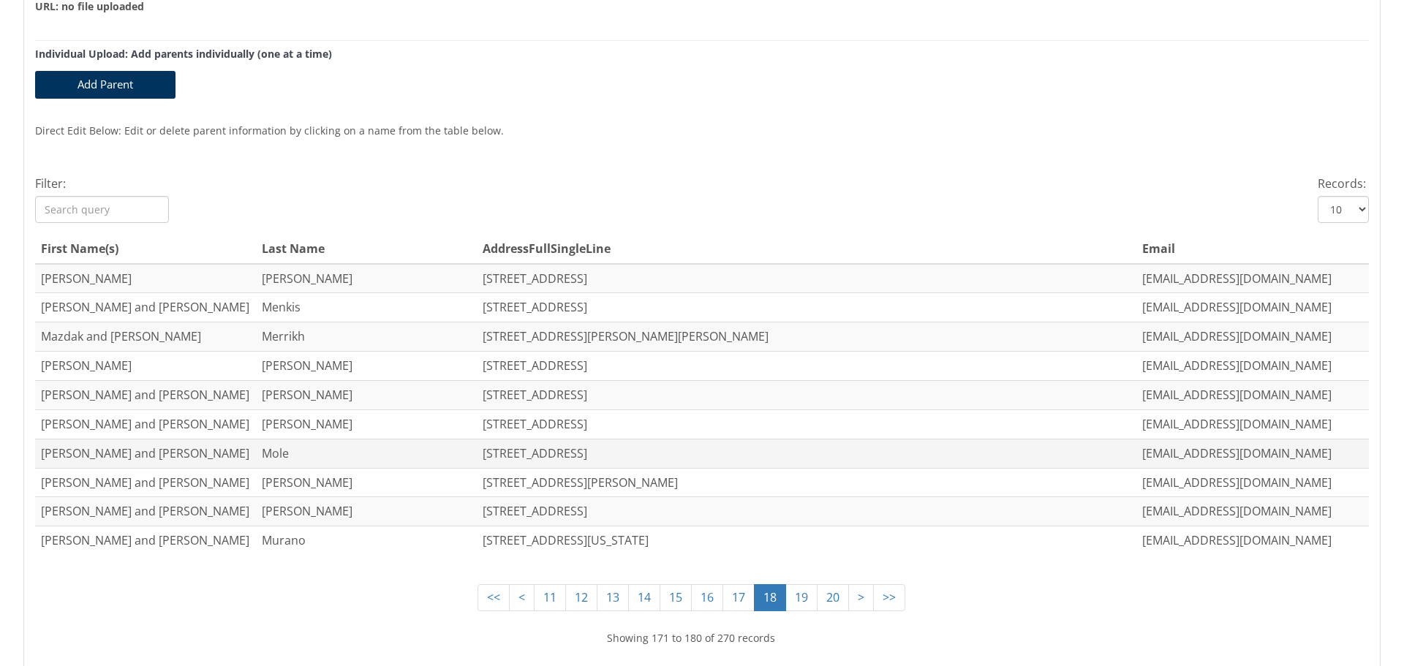
click at [508, 453] on td "[STREET_ADDRESS]" at bounding box center [807, 453] width 660 height 29
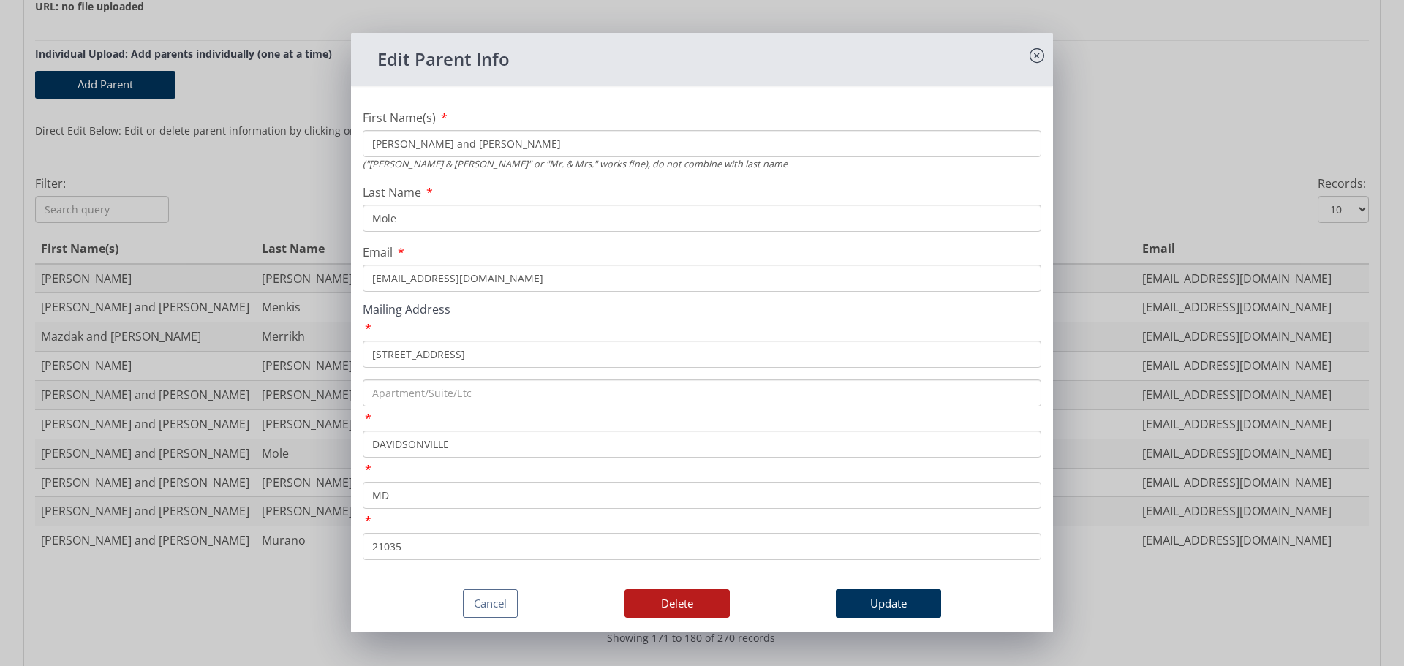
click at [399, 141] on input "[PERSON_NAME] and [PERSON_NAME]" at bounding box center [702, 143] width 679 height 27
type input "[PERSON_NAME] and [PERSON_NAME]"
drag, startPoint x: 481, startPoint y: 277, endPoint x: 173, endPoint y: 293, distance: 309.0
click at [181, 293] on div "Edit Parent Info First Name(s) [PERSON_NAME] and [PERSON_NAME] ("[PERSON_NAME] …" at bounding box center [702, 333] width 1404 height 666
type input "[EMAIL_ADDRESS][DOMAIN_NAME]"
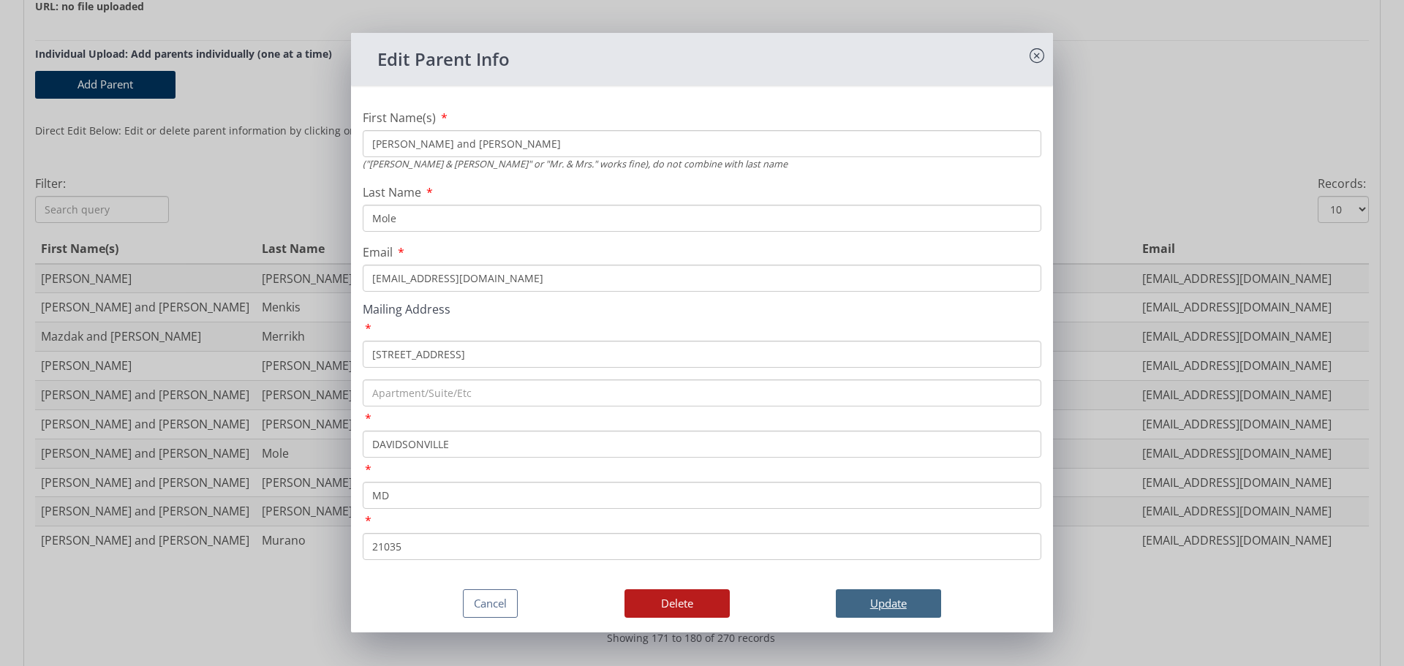
click at [882, 605] on button "Update" at bounding box center [888, 604] width 105 height 29
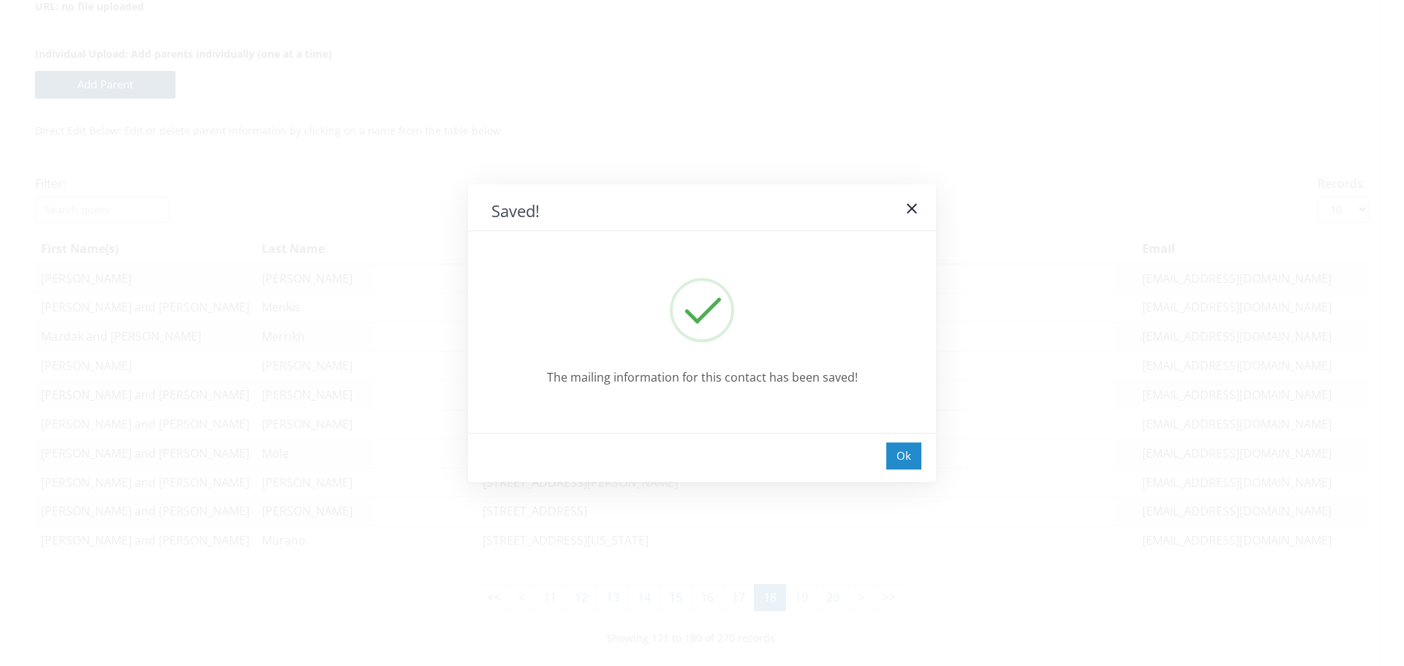
click at [909, 463] on div "Ok" at bounding box center [903, 456] width 35 height 27
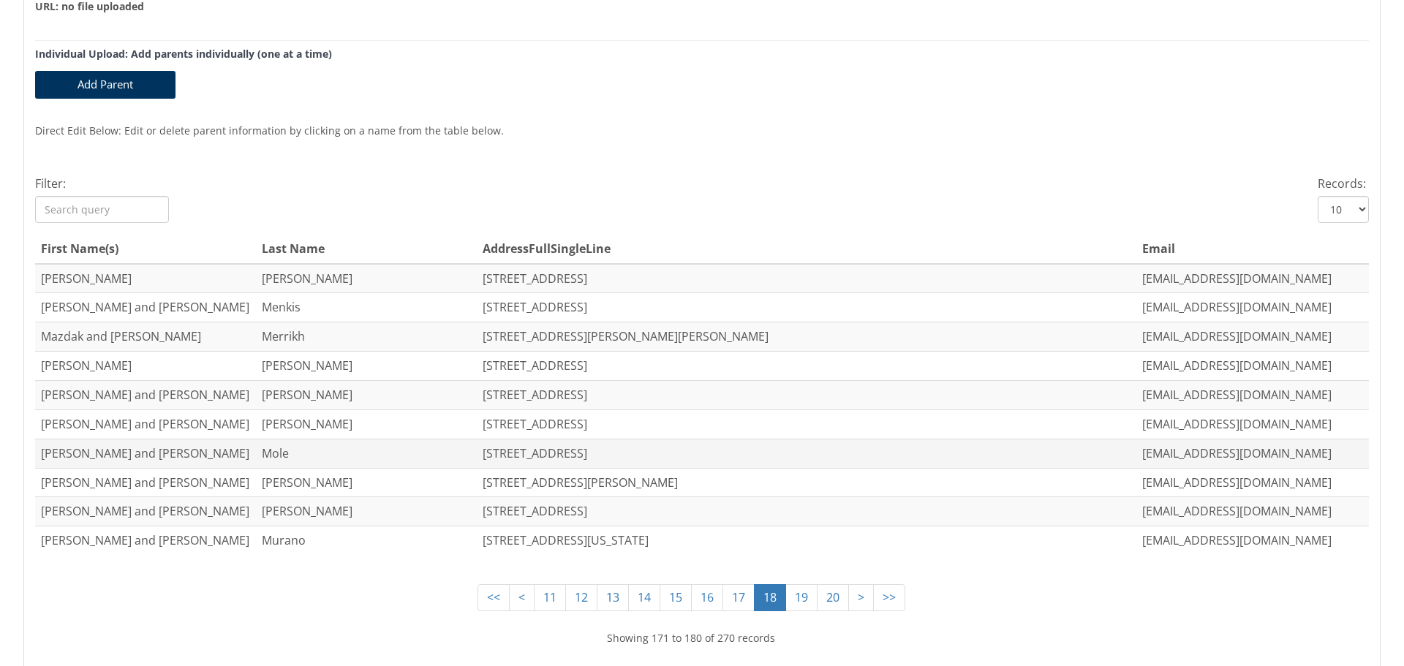
click at [530, 452] on td "[STREET_ADDRESS]" at bounding box center [807, 453] width 660 height 29
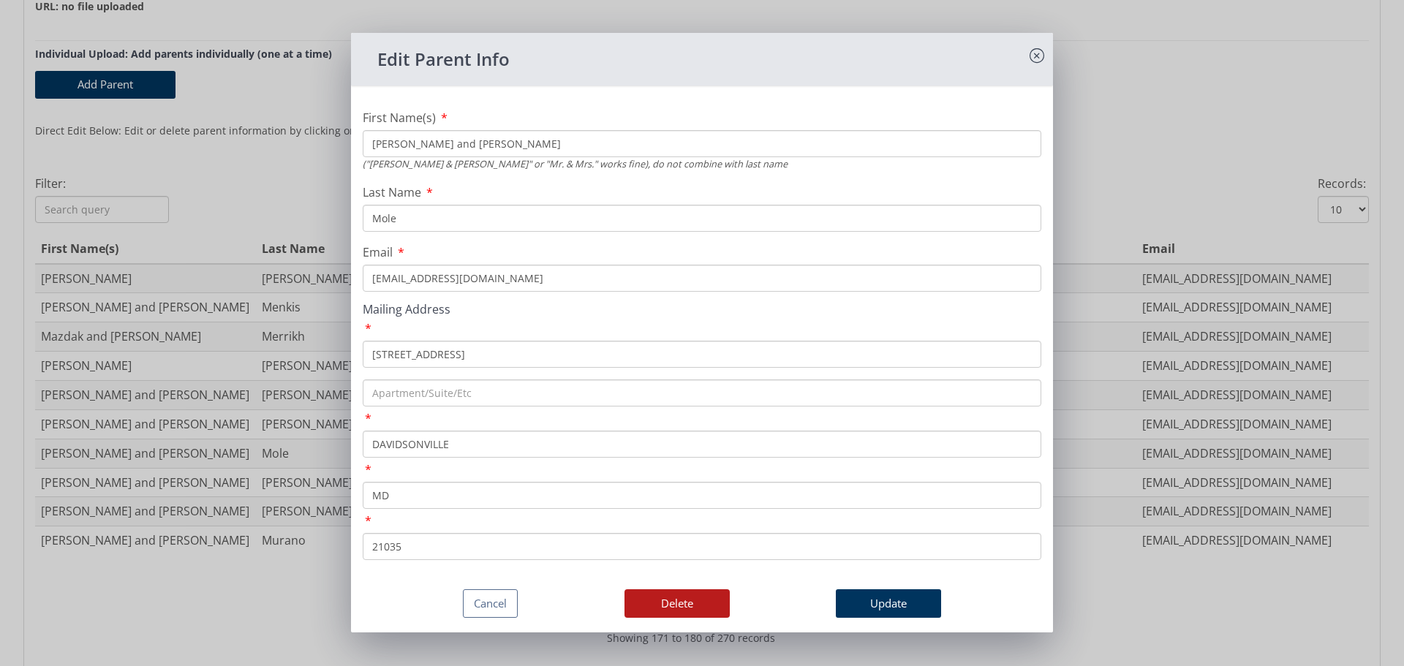
drag, startPoint x: 399, startPoint y: 142, endPoint x: 274, endPoint y: 148, distance: 124.5
click at [274, 148] on div "Edit Parent Info First Name(s) [PERSON_NAME] and [PERSON_NAME] ("[PERSON_NAME] …" at bounding box center [702, 333] width 1404 height 666
click at [470, 139] on input "[PERSON_NAME] and [PERSON_NAME]" at bounding box center [702, 143] width 679 height 27
type input "[PERSON_NAME] and [PERSON_NAME]"
drag, startPoint x: 494, startPoint y: 277, endPoint x: 200, endPoint y: 274, distance: 293.3
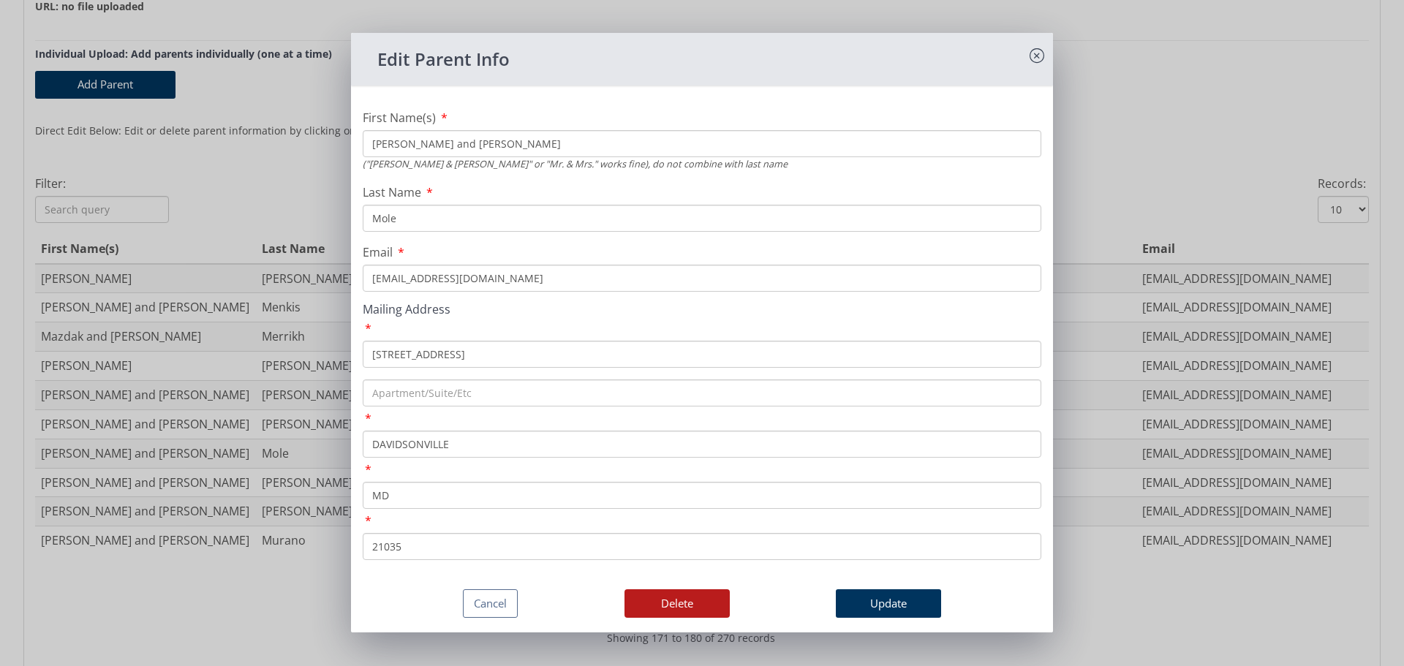
click at [200, 274] on div "Edit Parent Info First Name(s) [PERSON_NAME] and [PERSON_NAME] ("[PERSON_NAME] …" at bounding box center [702, 333] width 1404 height 666
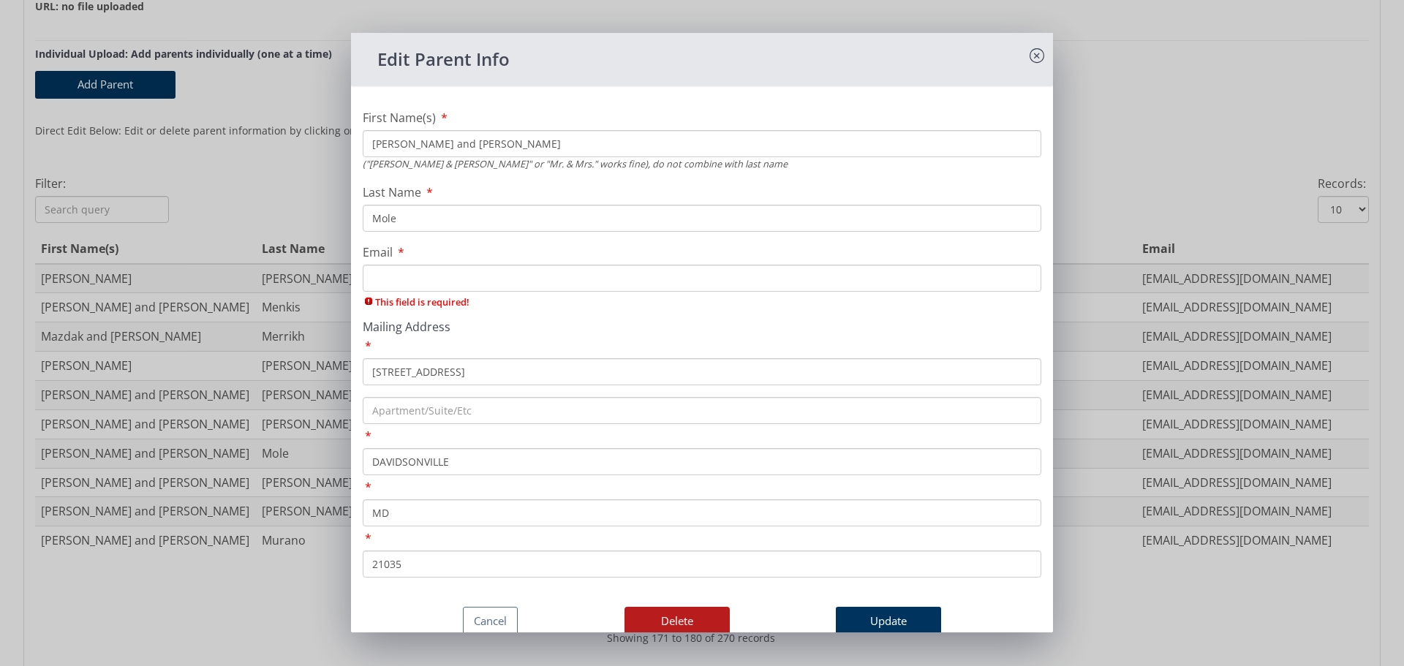
paste input "[EMAIL_ADDRESS][DOMAIN_NAME]"
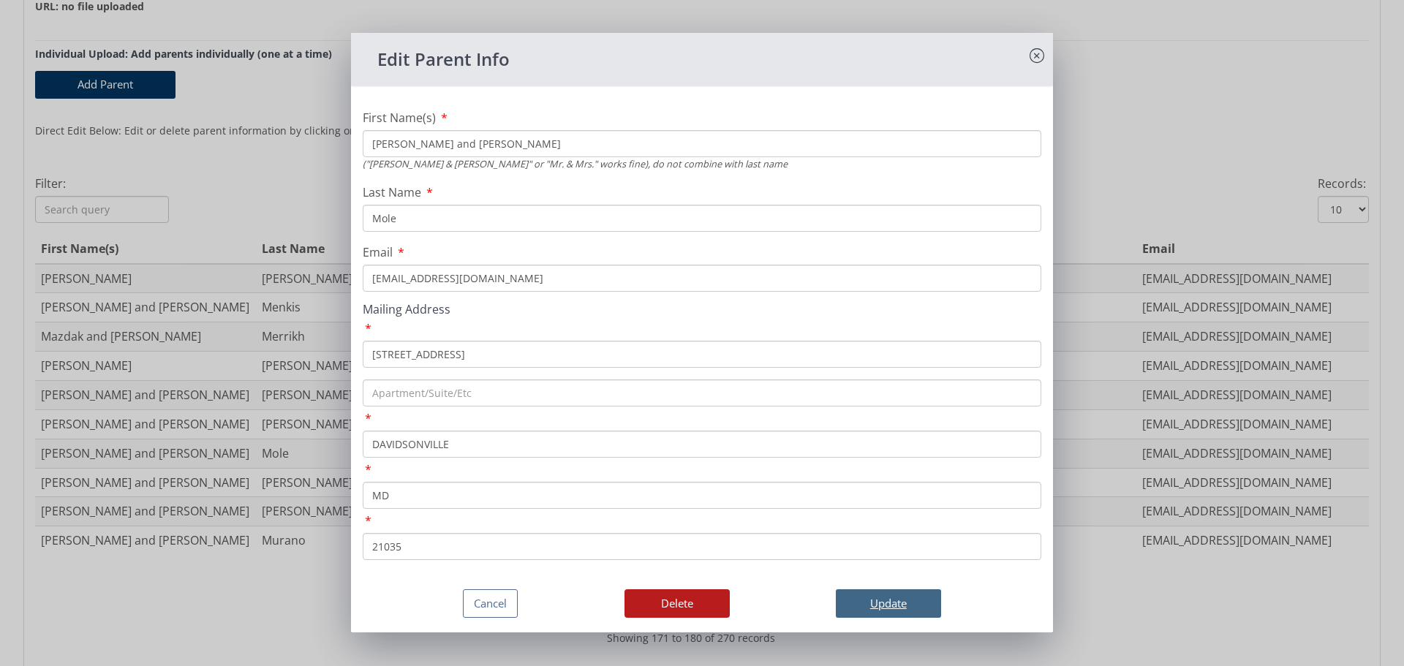
type input "[EMAIL_ADDRESS][DOMAIN_NAME]"
click at [865, 600] on button "Update" at bounding box center [888, 604] width 105 height 29
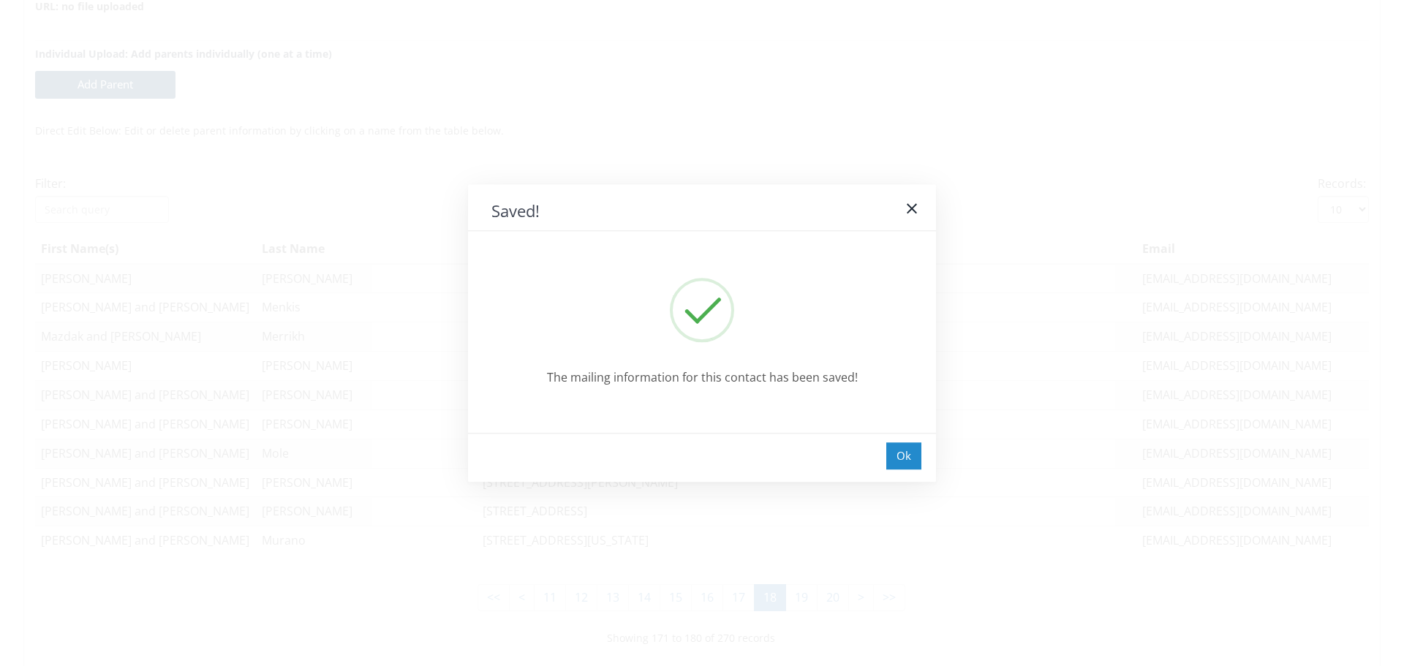
click at [914, 447] on div "Ok" at bounding box center [903, 456] width 35 height 27
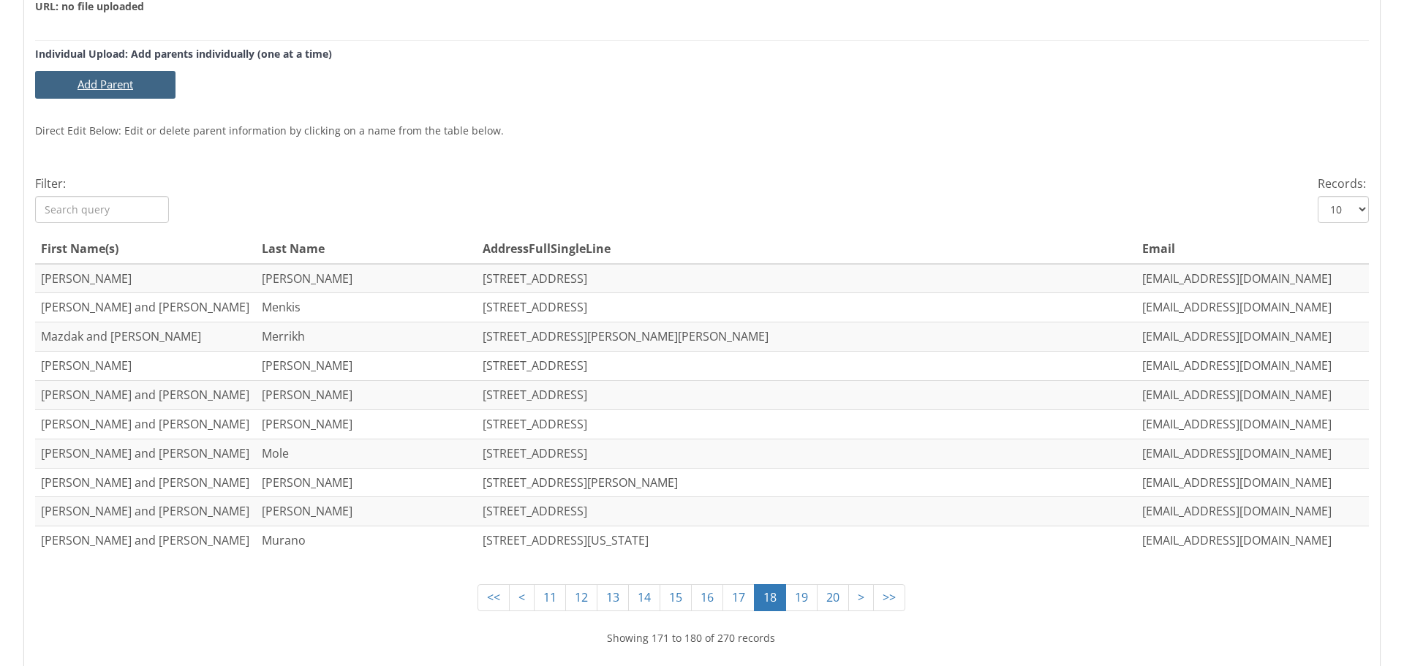
click at [99, 77] on button "Add Parent" at bounding box center [105, 84] width 140 height 27
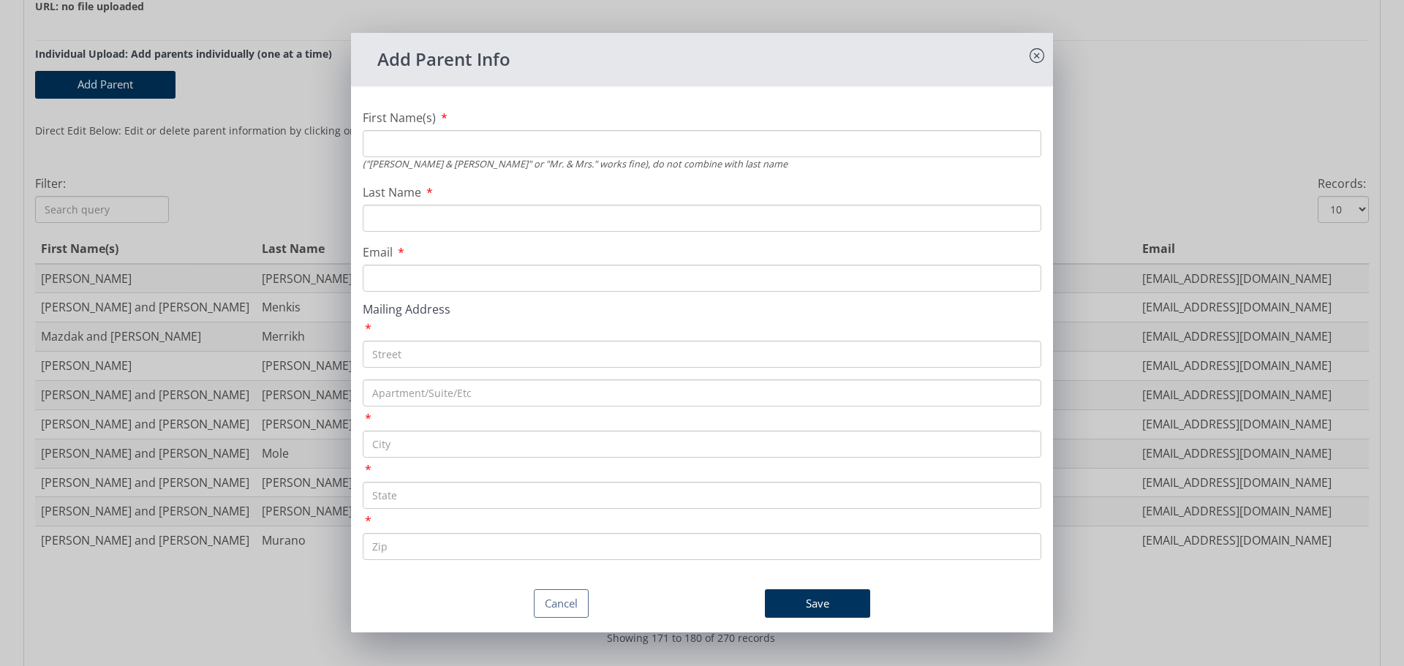
click at [547, 147] on input "First Name(s)" at bounding box center [702, 143] width 679 height 27
type input "[PERSON_NAME] and [PERSON_NAME]"
type input "Mole"
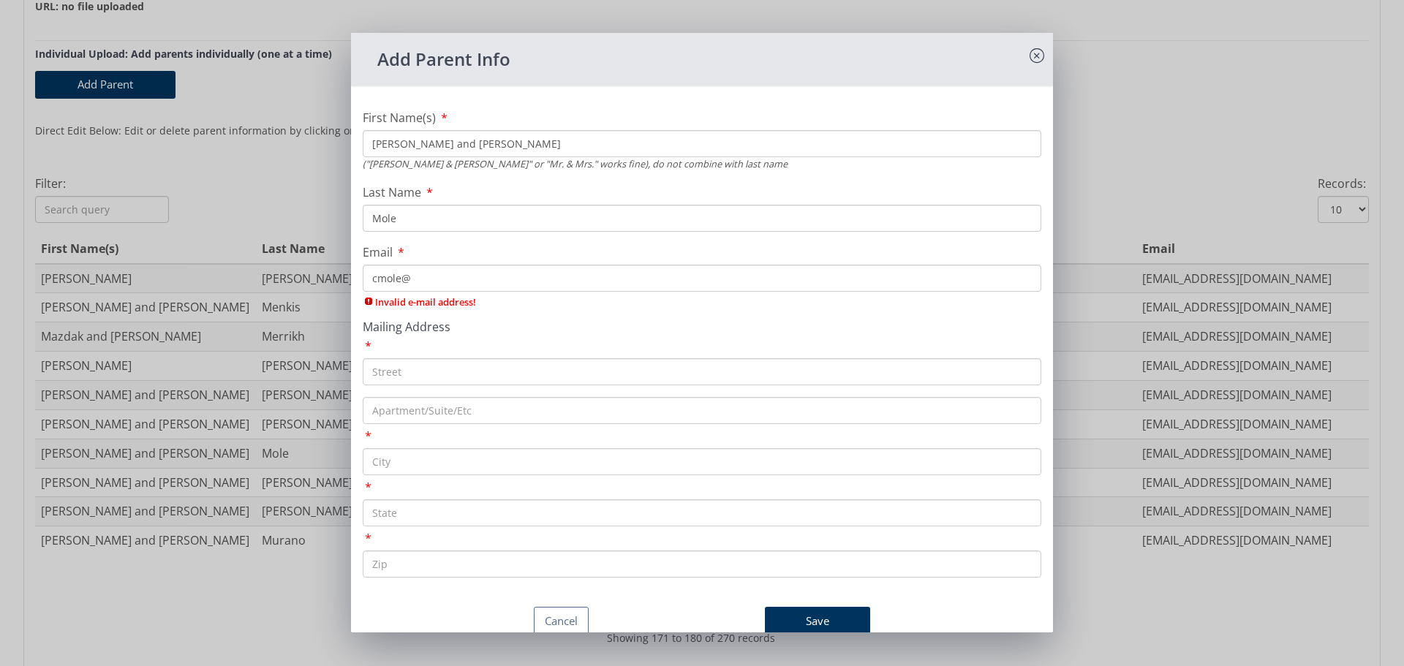
type input "[EMAIL_ADDRESS][DOMAIN_NAME]"
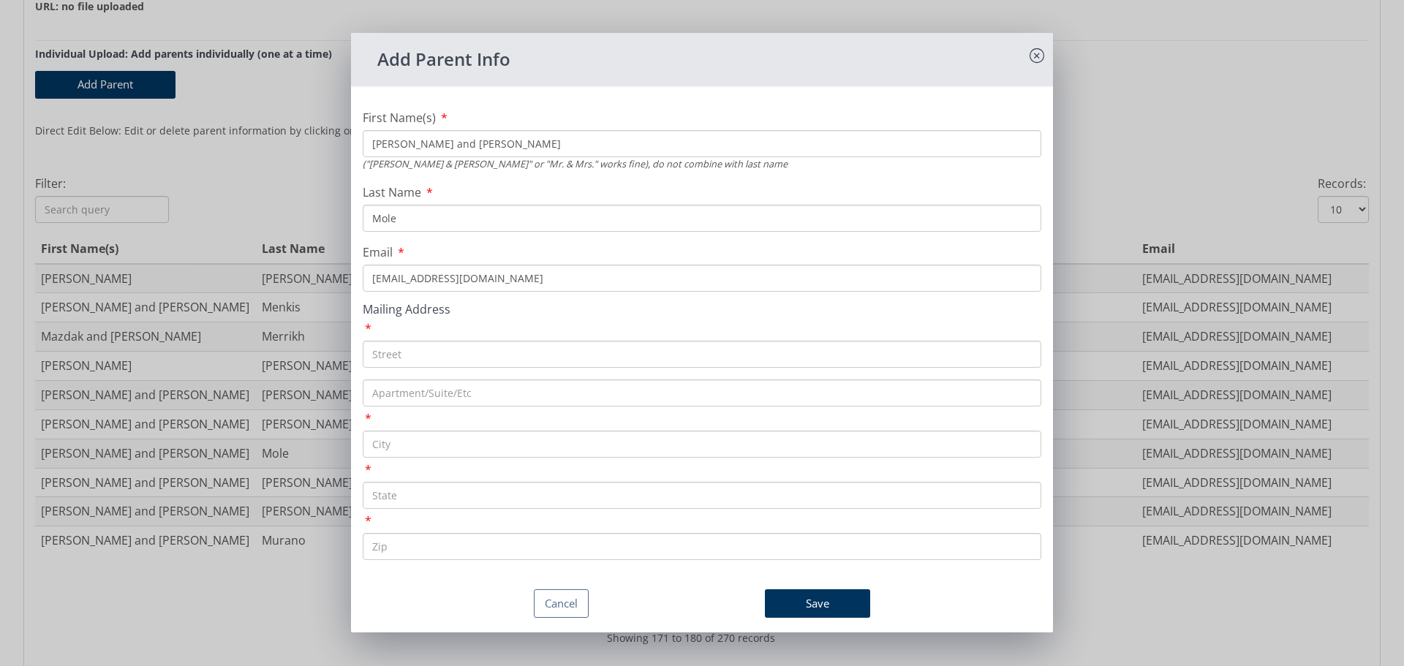
click at [423, 349] on input "text" at bounding box center [702, 354] width 679 height 27
paste input "[STREET_ADDRESS]"
type input "[STREET_ADDRESS]"
type input "[GEOGRAPHIC_DATA]"
type input "MD"
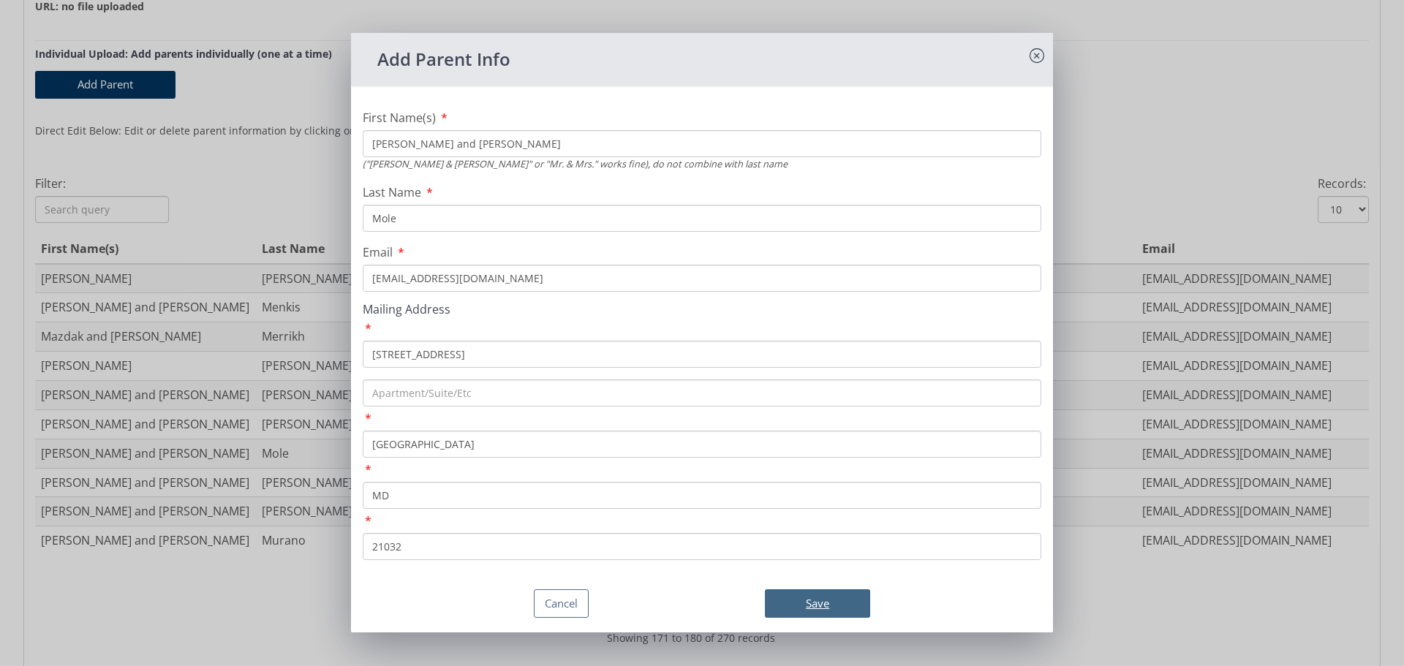
type input "21032"
click at [820, 601] on button "Save" at bounding box center [817, 604] width 105 height 29
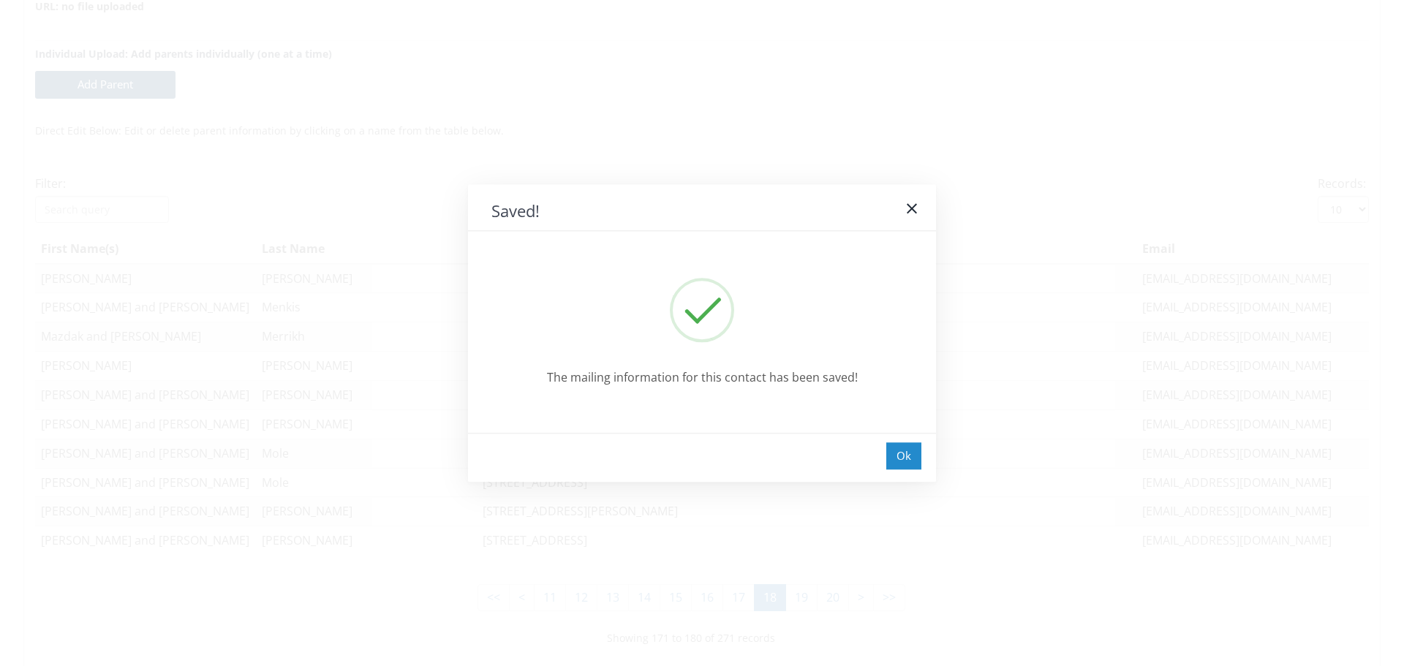
click at [898, 443] on div "Ok" at bounding box center [903, 456] width 35 height 27
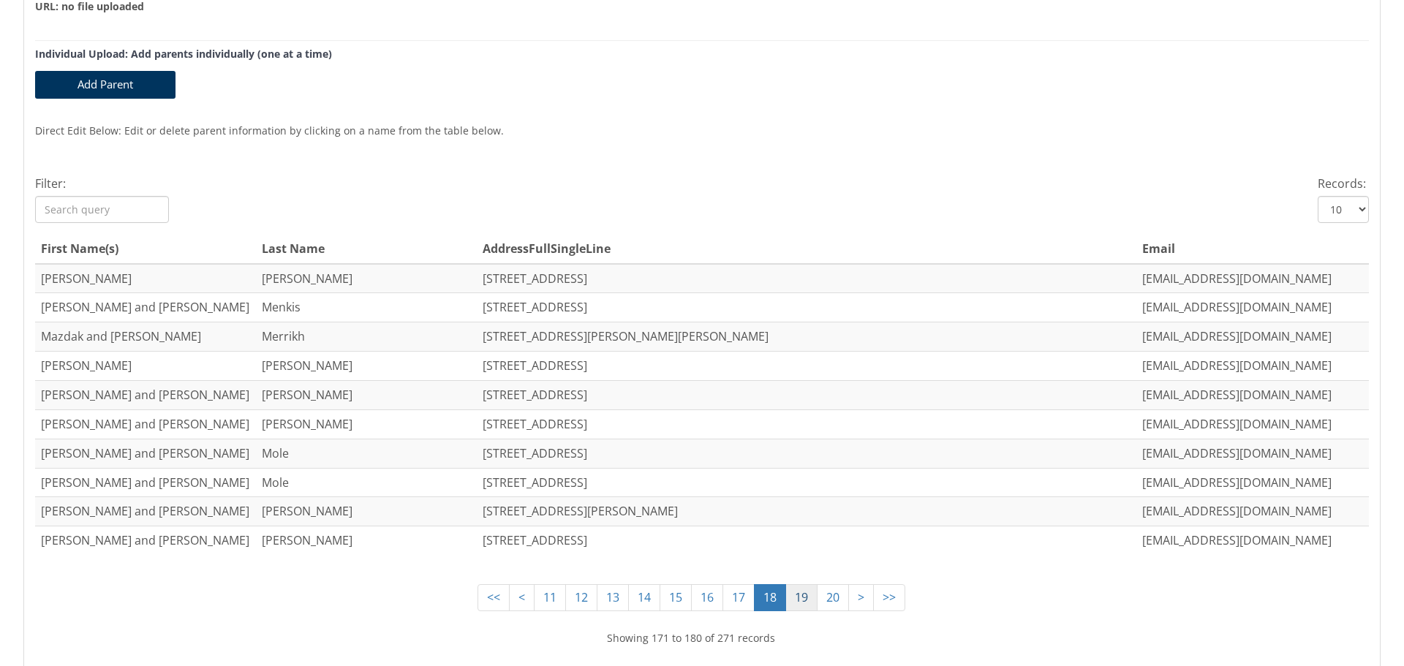
click at [791, 592] on link "19" at bounding box center [802, 597] width 32 height 27
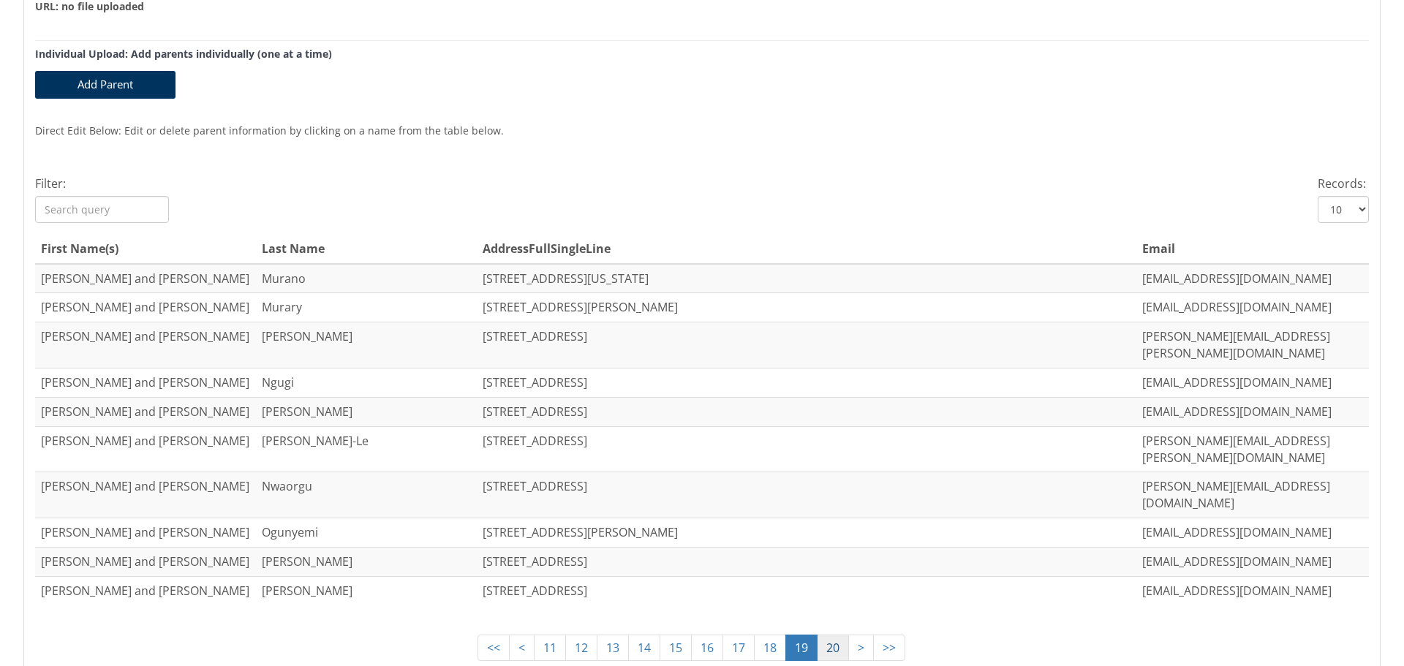
click at [828, 635] on link "20" at bounding box center [833, 648] width 32 height 27
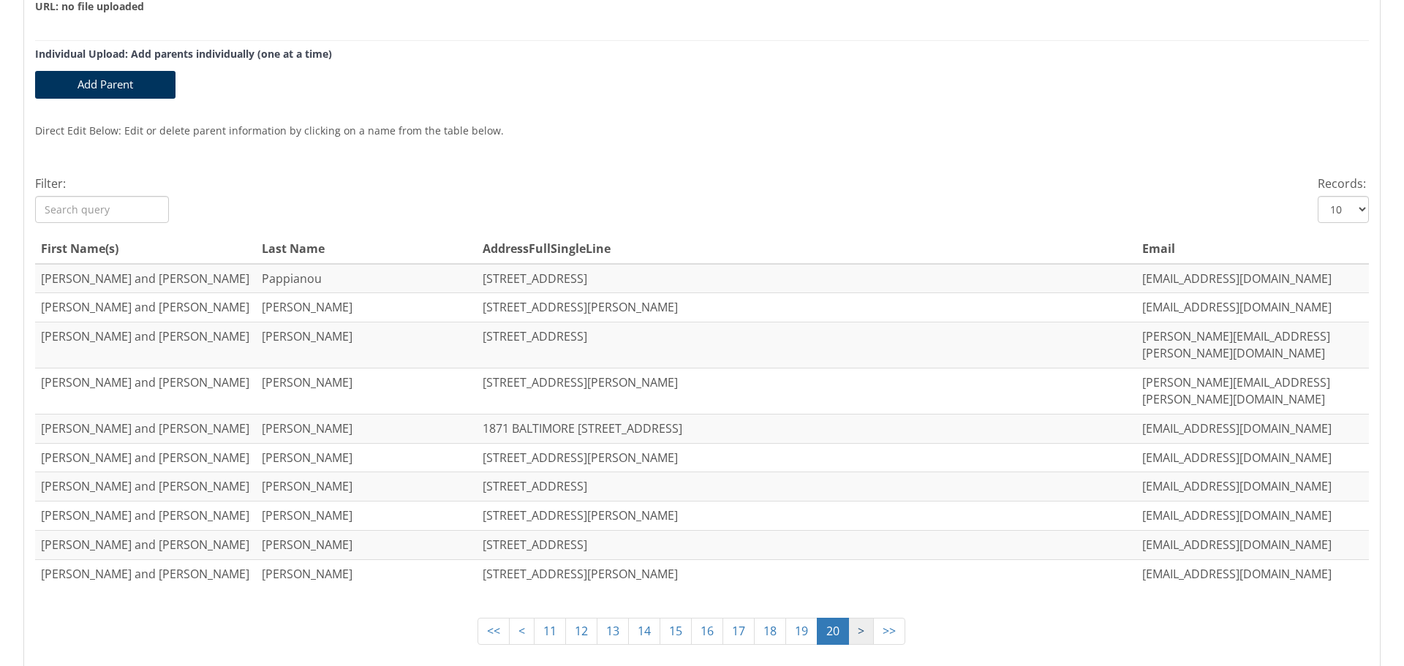
click at [854, 618] on link ">" at bounding box center [861, 631] width 26 height 27
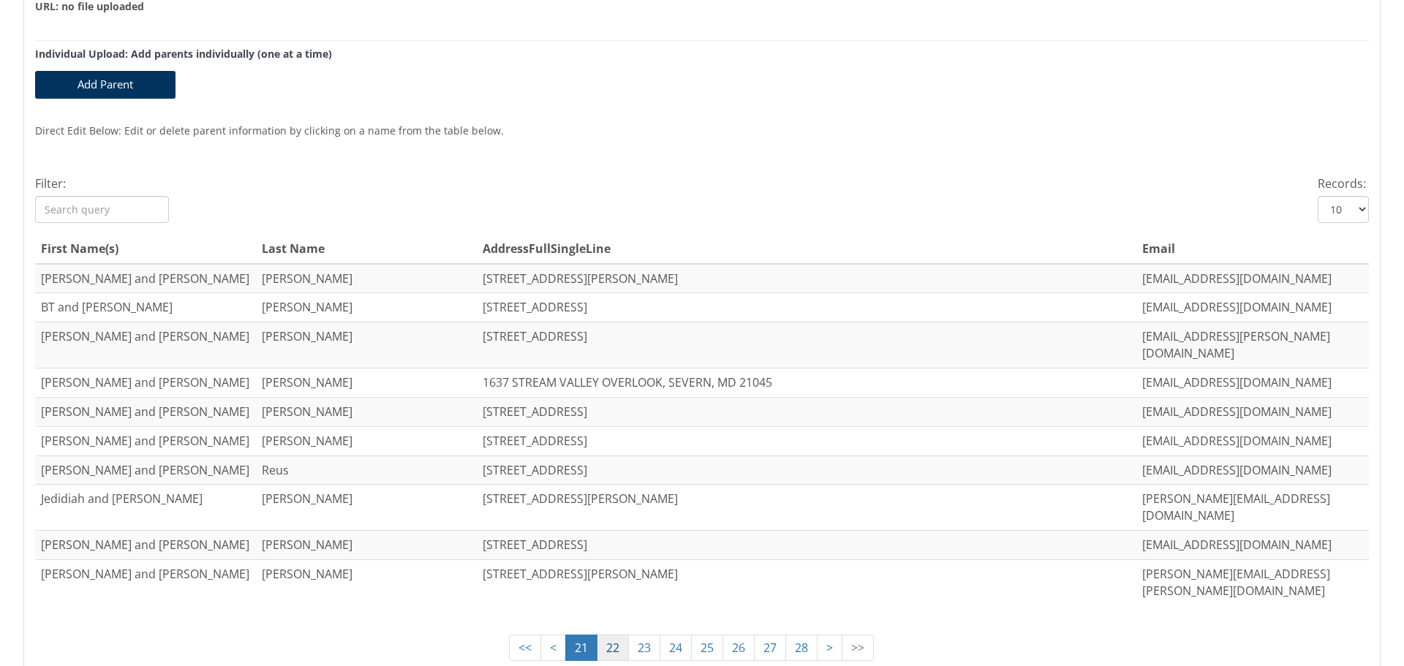
drag, startPoint x: 605, startPoint y: 599, endPoint x: 598, endPoint y: 591, distance: 10.9
click at [605, 635] on link "22" at bounding box center [613, 648] width 32 height 27
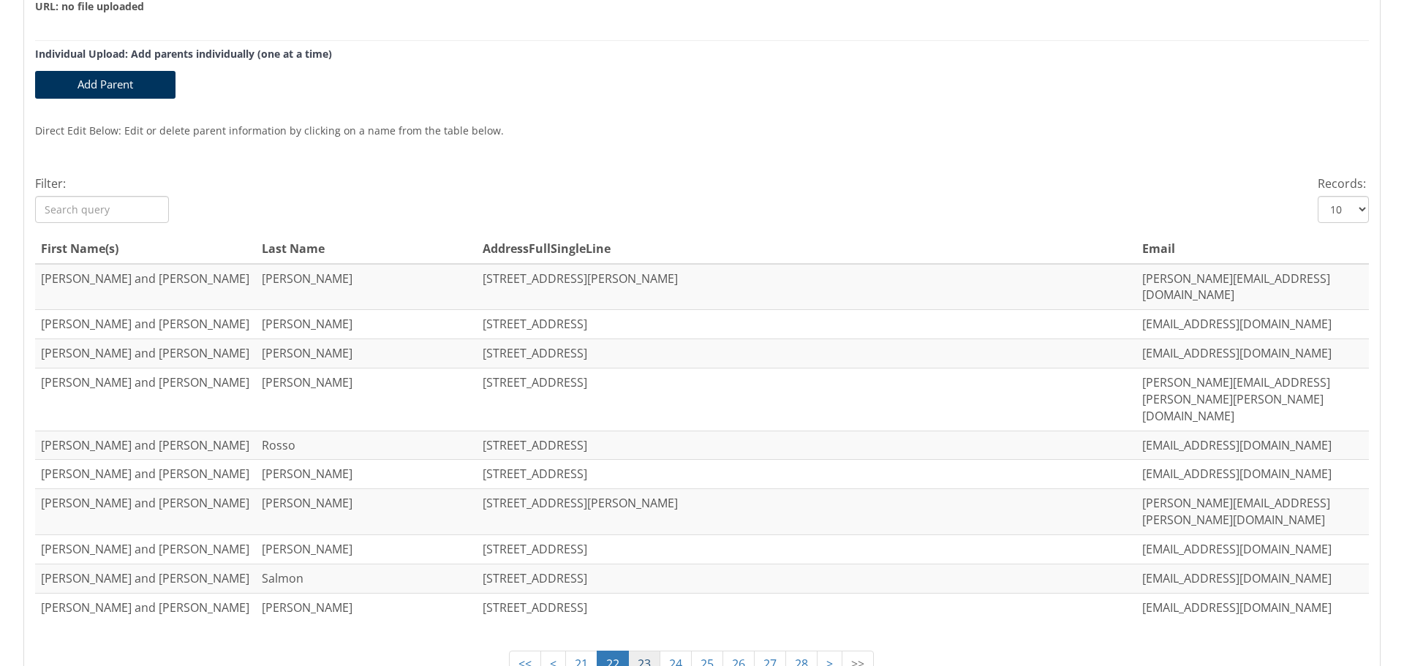
click at [631, 651] on link "23" at bounding box center [644, 664] width 32 height 27
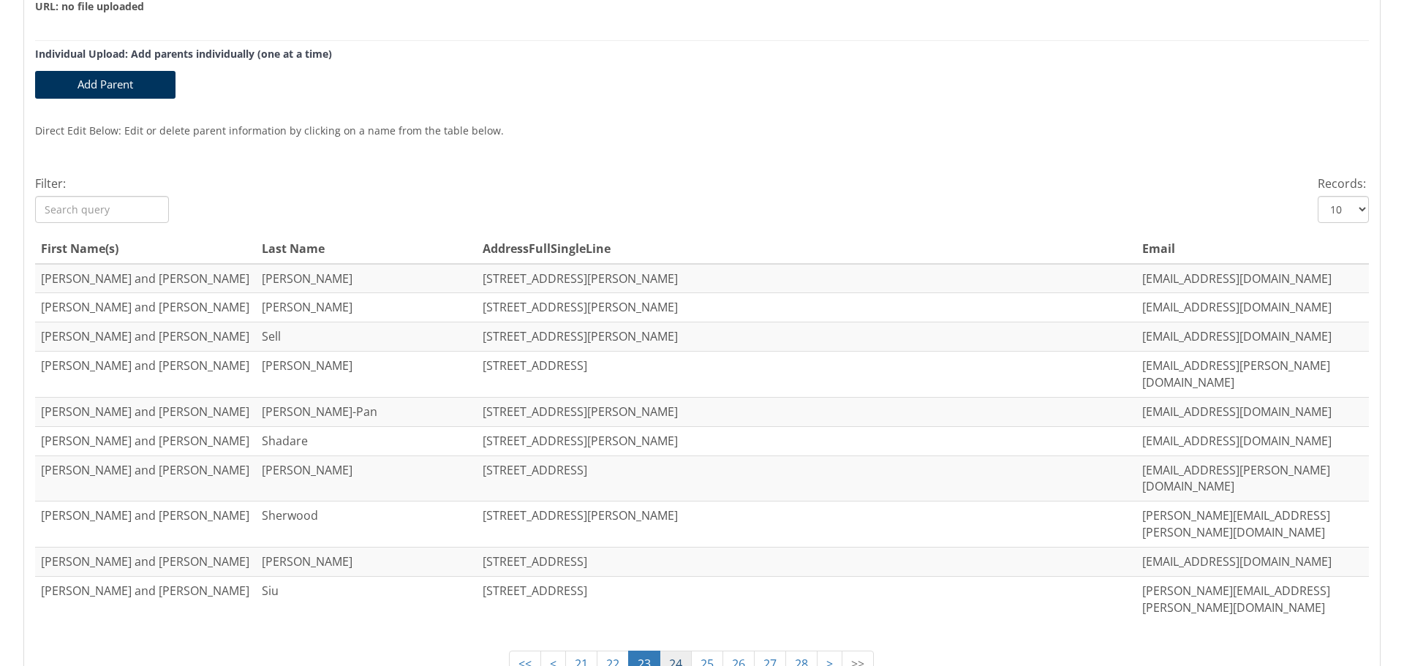
click at [663, 651] on link "24" at bounding box center [676, 664] width 32 height 27
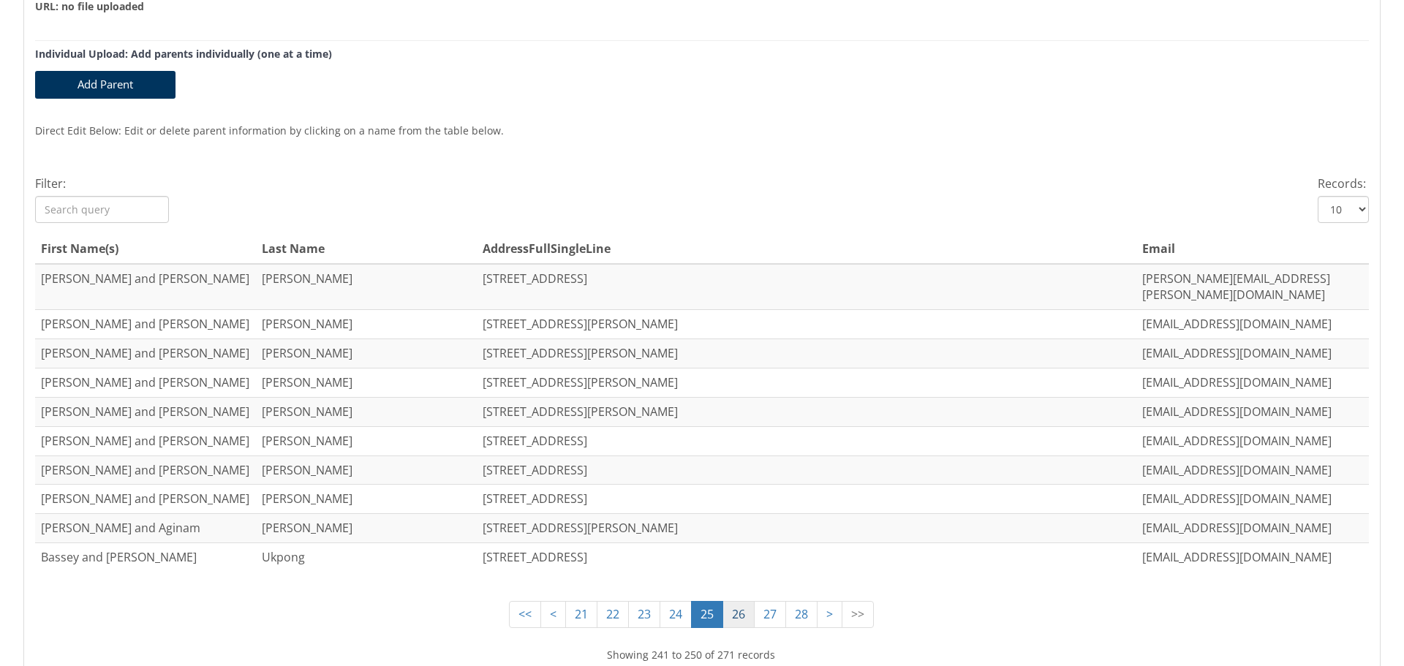
click at [731, 601] on link "26" at bounding box center [739, 614] width 32 height 27
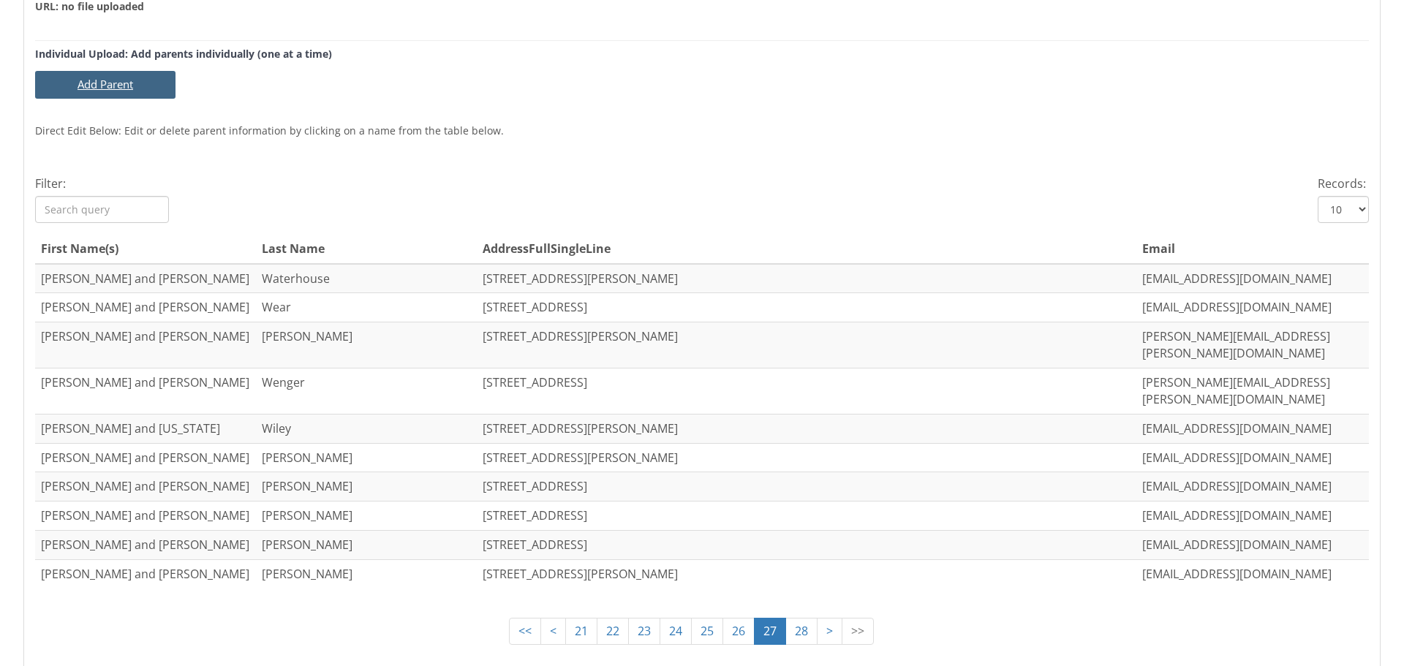
click at [98, 78] on button "Add Parent" at bounding box center [105, 84] width 140 height 27
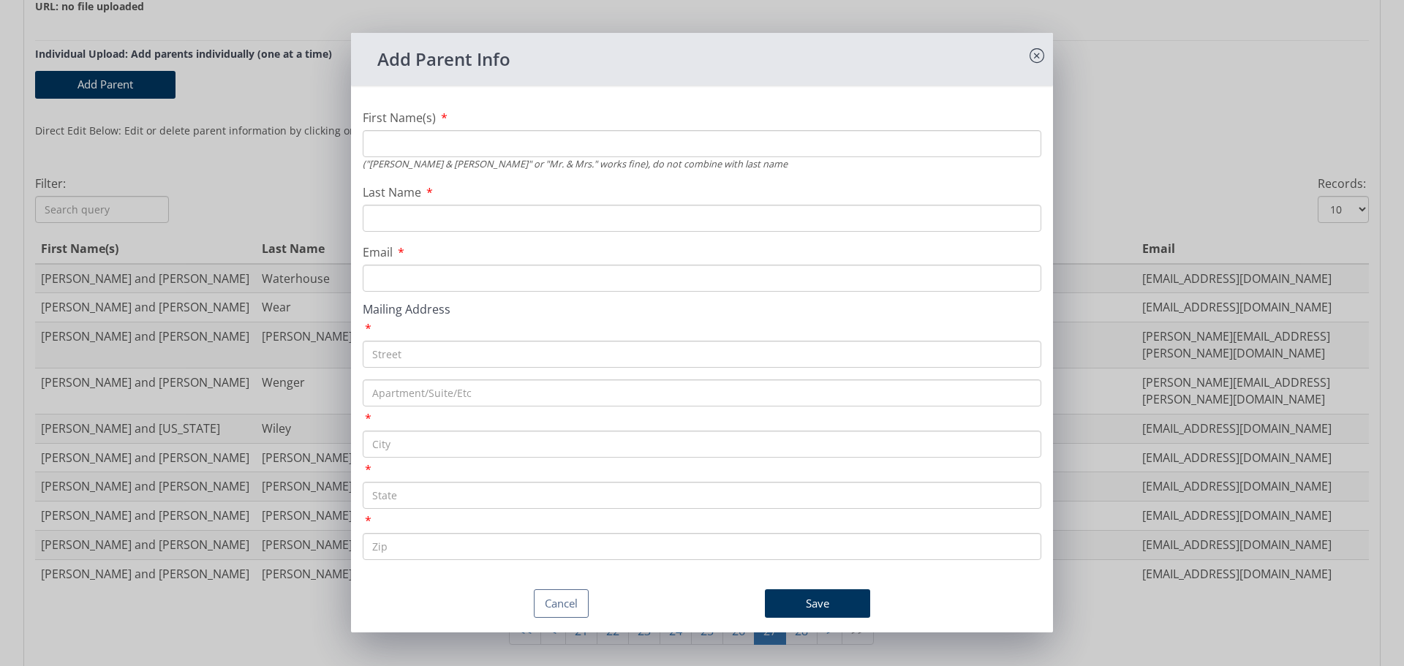
drag, startPoint x: 481, startPoint y: 143, endPoint x: 487, endPoint y: 134, distance: 11.0
click at [481, 143] on input "First Name(s)" at bounding box center [702, 143] width 679 height 27
type input "[PERSON_NAME]"
type input "[EMAIL_ADDRESS][DOMAIN_NAME]"
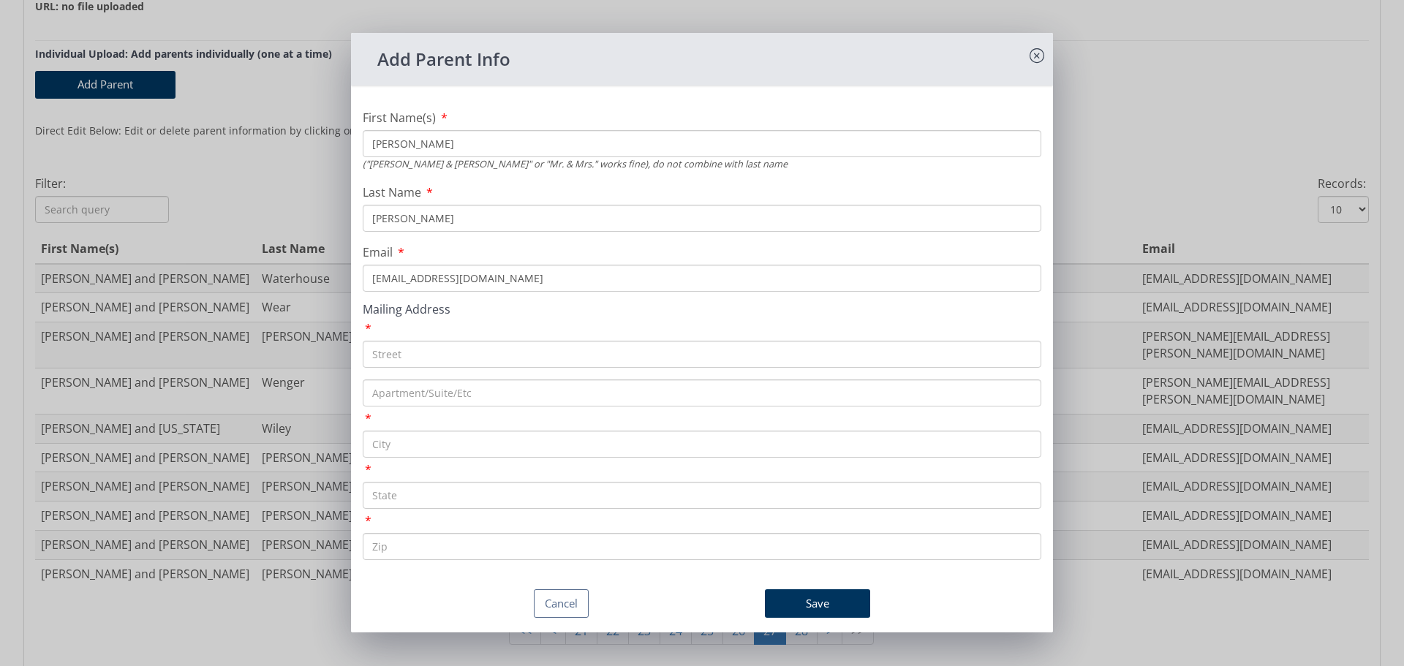
click at [412, 356] on input "text" at bounding box center [702, 354] width 679 height 27
paste input "[STREET_ADDRESS][PERSON_NAME]"
type input "[STREET_ADDRESS][PERSON_NAME]"
type input "[GEOGRAPHIC_DATA]"
type input "MD"
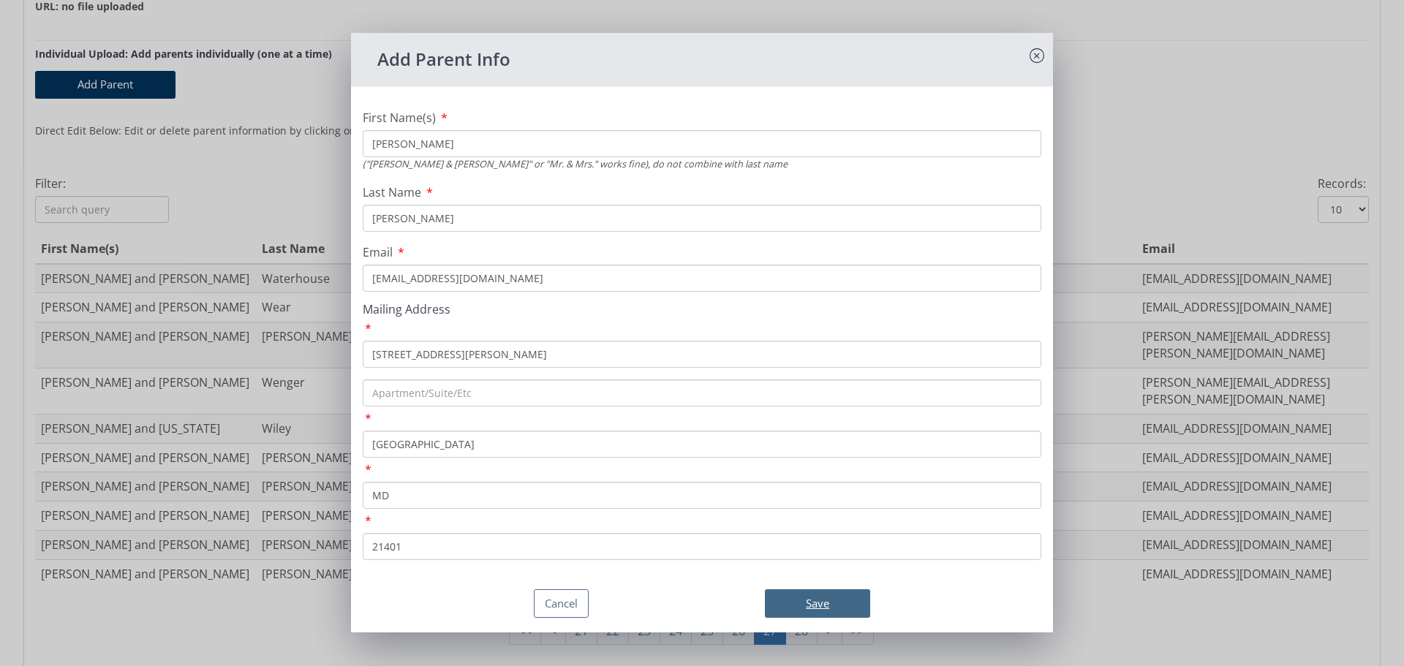
type input "21401"
click at [820, 604] on button "Save" at bounding box center [817, 604] width 105 height 29
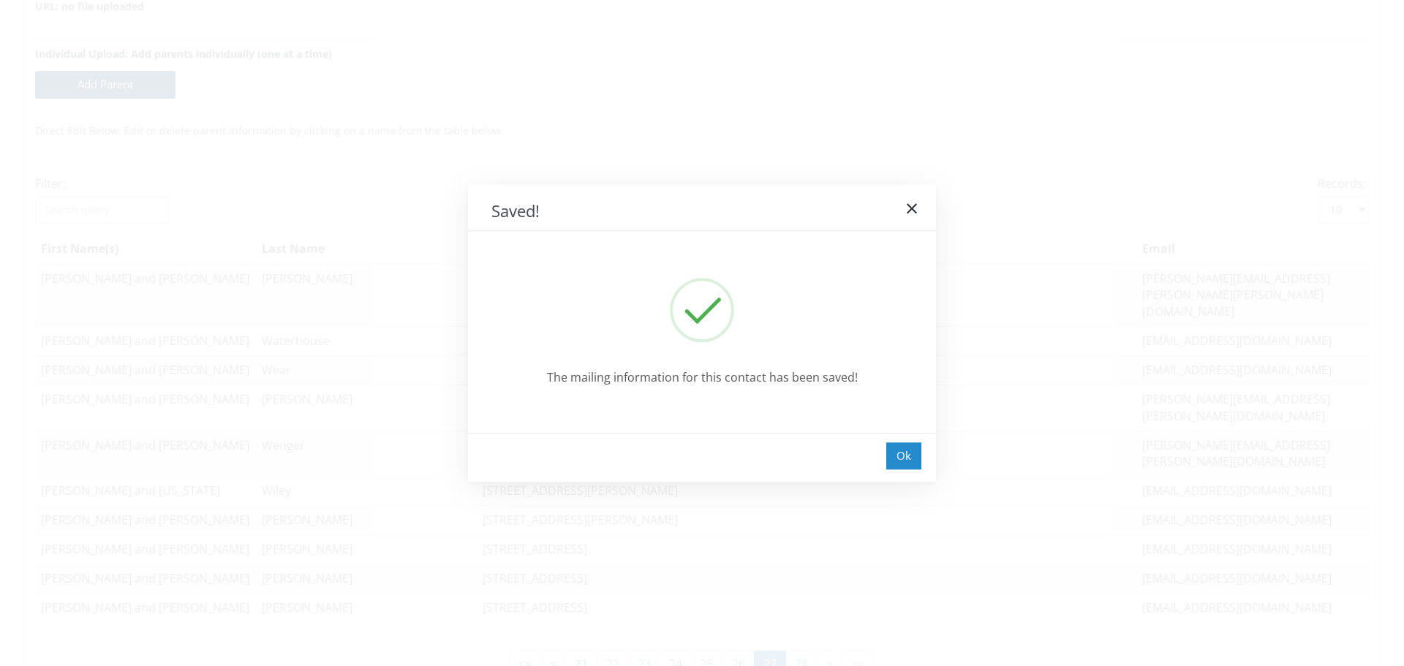
click at [908, 456] on div "Ok" at bounding box center [903, 456] width 35 height 27
